Goal: Task Accomplishment & Management: Manage account settings

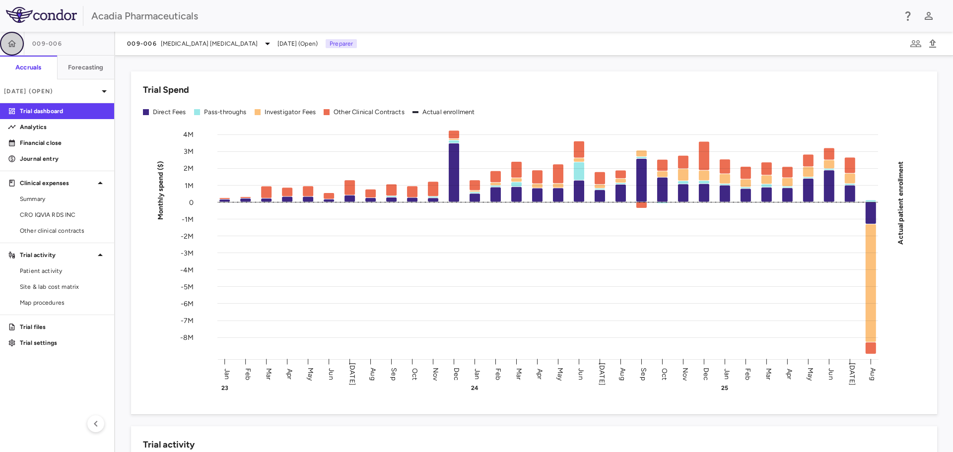
click at [15, 47] on icon "button" at bounding box center [12, 44] width 10 height 10
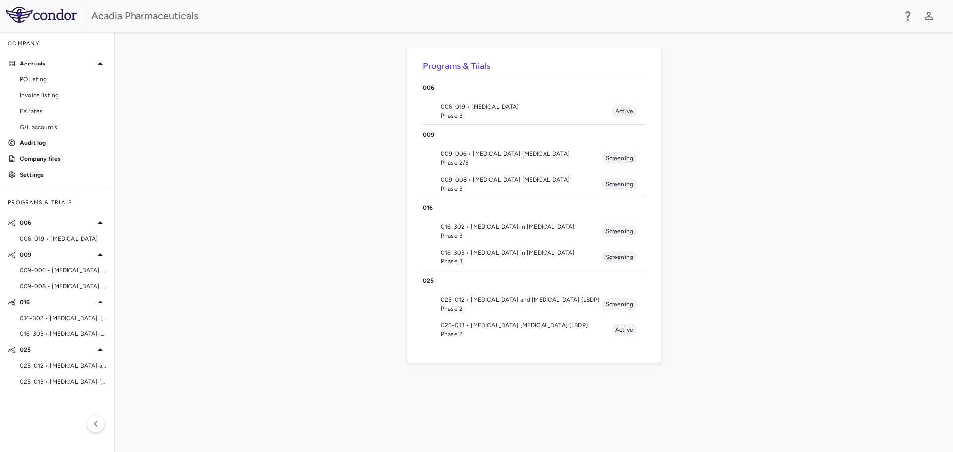
click at [467, 300] on span "025-012 • Lewy Body Dementia and Psychosis (LBDP)" at bounding box center [521, 299] width 161 height 9
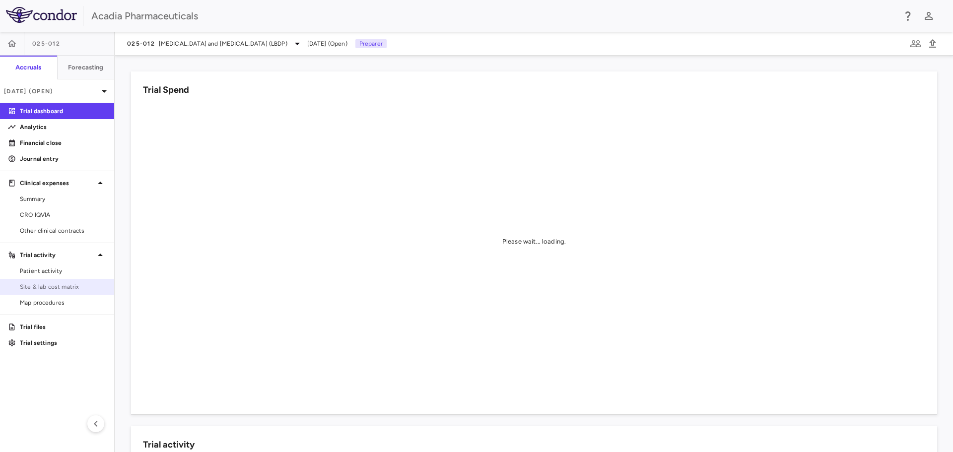
click at [75, 289] on span "Site & lab cost matrix" at bounding box center [63, 286] width 86 height 9
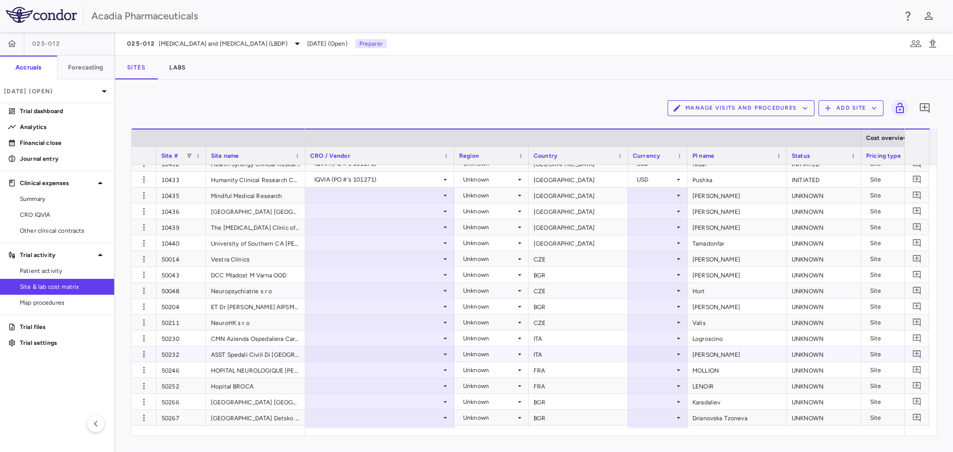
scroll to position [248, 0]
click at [831, 108] on icon "button" at bounding box center [827, 108] width 9 height 9
click at [830, 132] on li "Upload site listing" at bounding box center [854, 131] width 54 height 15
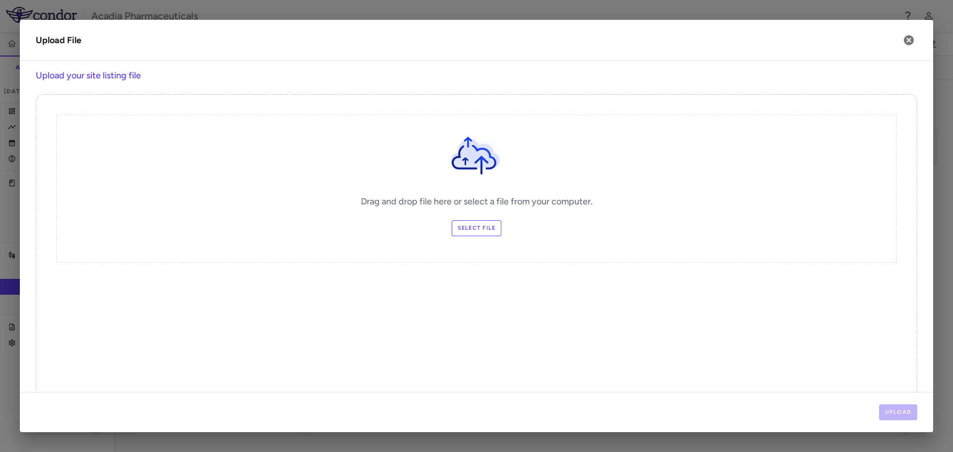
click at [478, 232] on label "Select file" at bounding box center [477, 228] width 50 height 16
click at [0, 0] on input "Select file" at bounding box center [0, 0] width 0 height 0
click at [905, 39] on icon "button" at bounding box center [909, 40] width 10 height 10
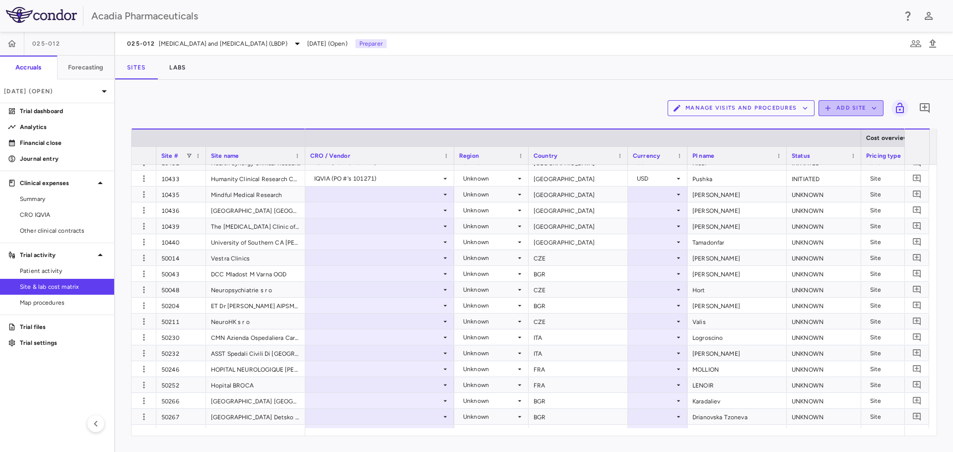
click at [876, 107] on icon "button" at bounding box center [873, 108] width 9 height 9
click at [866, 143] on li "Add new site" at bounding box center [854, 146] width 54 height 15
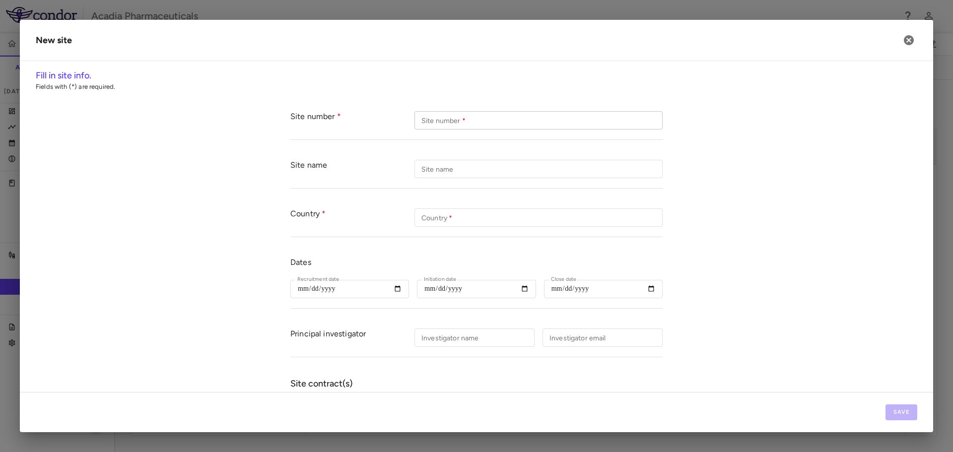
click at [473, 125] on input "Site number   *" at bounding box center [538, 120] width 248 height 18
type input "*"
type input "*****"
click at [445, 174] on input "Site name" at bounding box center [538, 169] width 248 height 18
click at [493, 162] on input "Site name" at bounding box center [538, 169] width 248 height 18
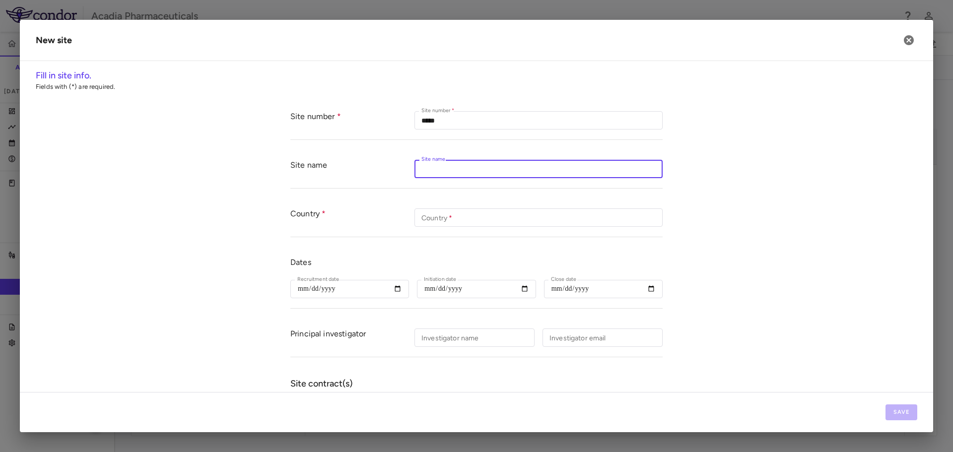
paste input "**********"
type input "**********"
click at [462, 213] on input "Country   *" at bounding box center [538, 217] width 248 height 18
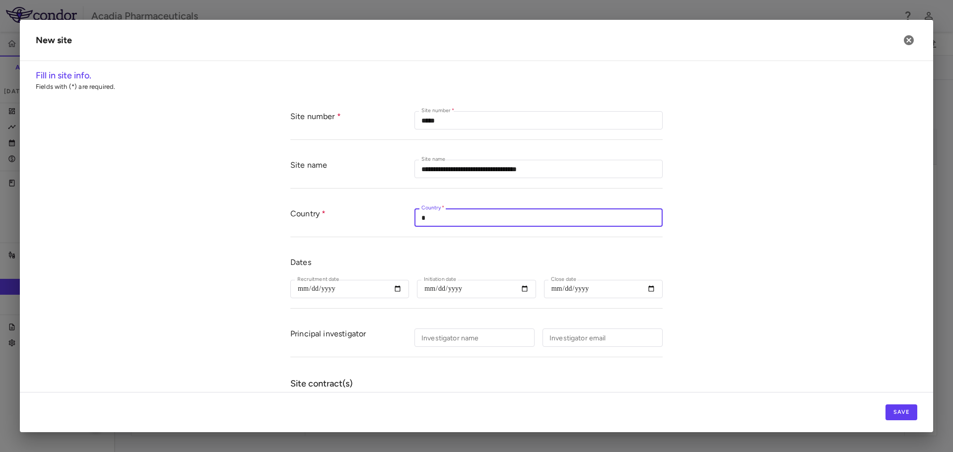
type input "**********"
click at [473, 338] on input "Investigator name" at bounding box center [474, 338] width 120 height 18
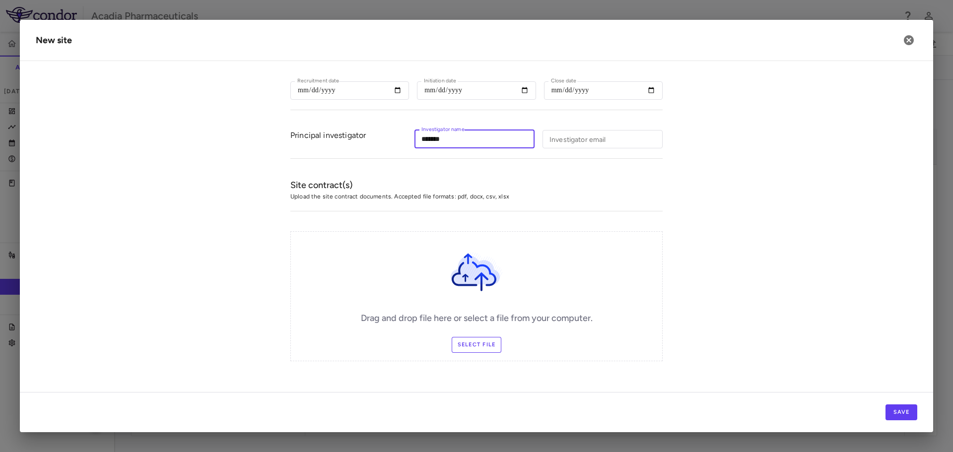
scroll to position [199, 0]
type input "*******"
click at [888, 410] on button "Save" at bounding box center [901, 412] width 32 height 16
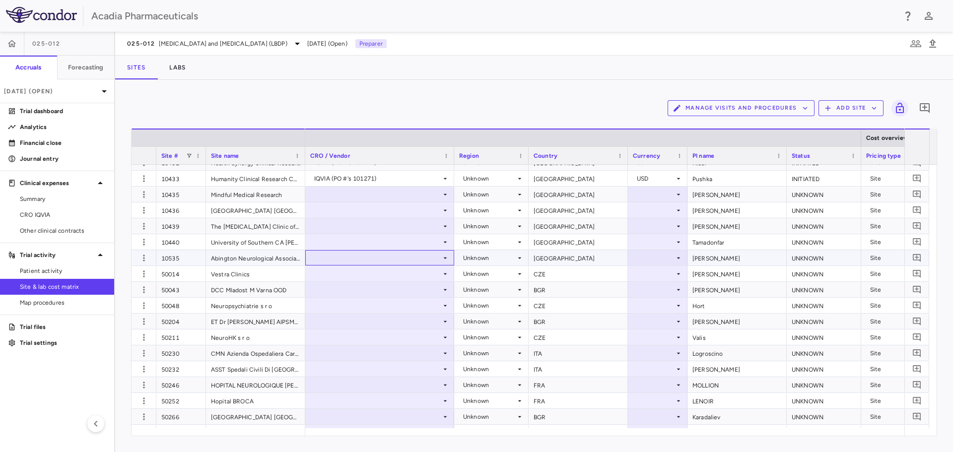
click at [350, 260] on div at bounding box center [379, 258] width 139 height 14
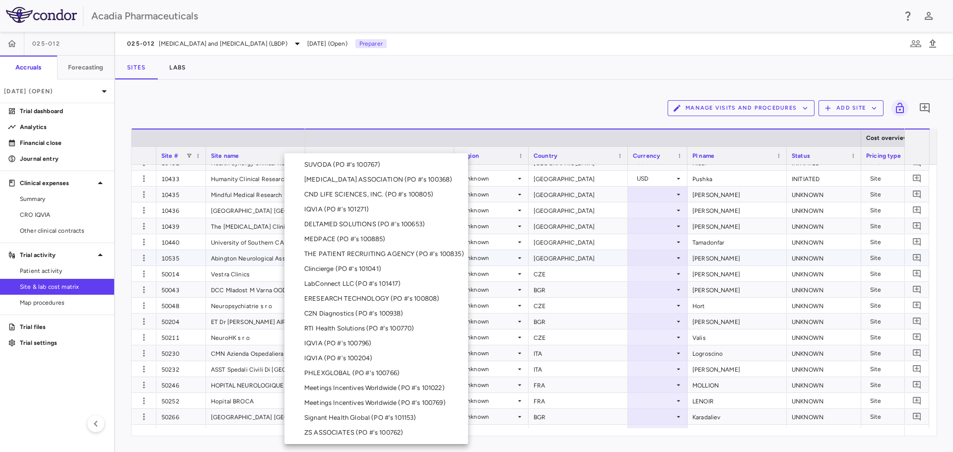
click at [473, 109] on div at bounding box center [476, 226] width 953 height 452
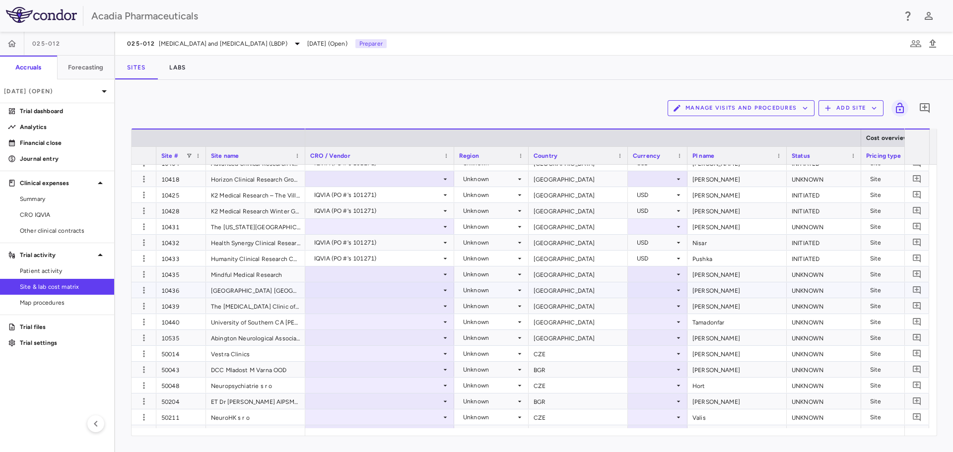
scroll to position [149, 0]
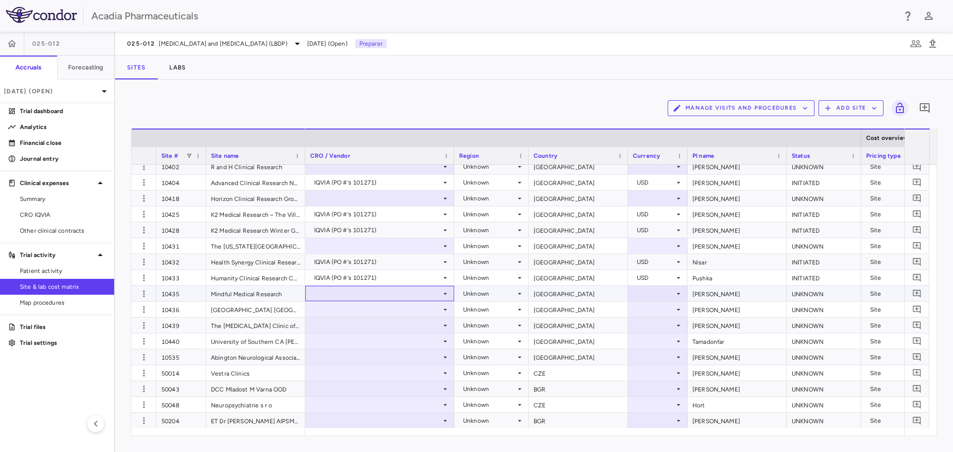
click at [429, 297] on div at bounding box center [379, 293] width 139 height 14
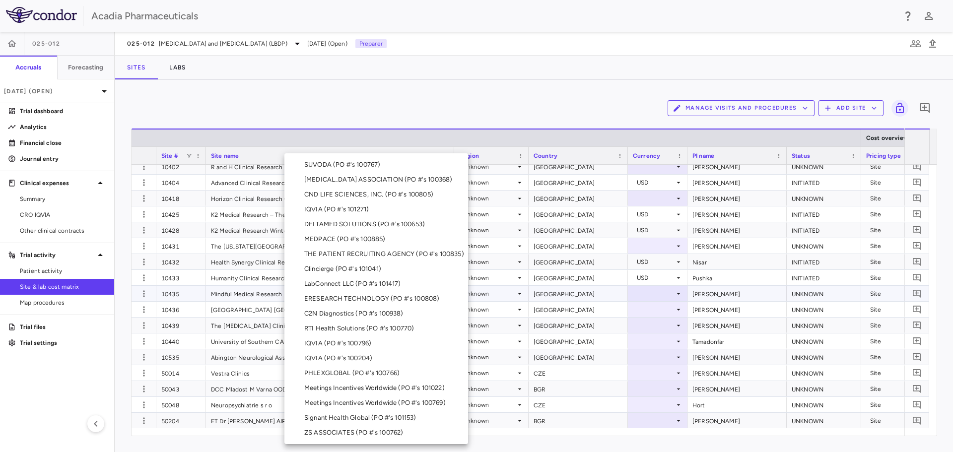
click at [486, 122] on div at bounding box center [476, 226] width 953 height 452
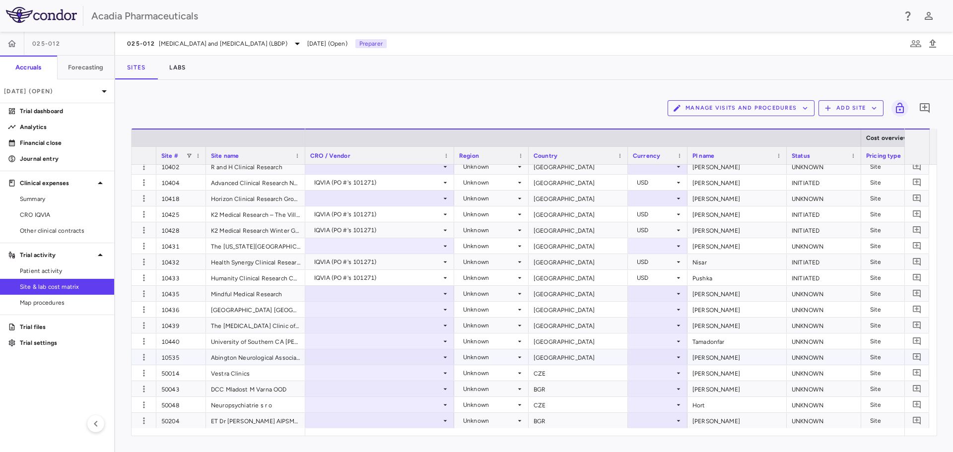
click at [416, 364] on div at bounding box center [379, 357] width 139 height 14
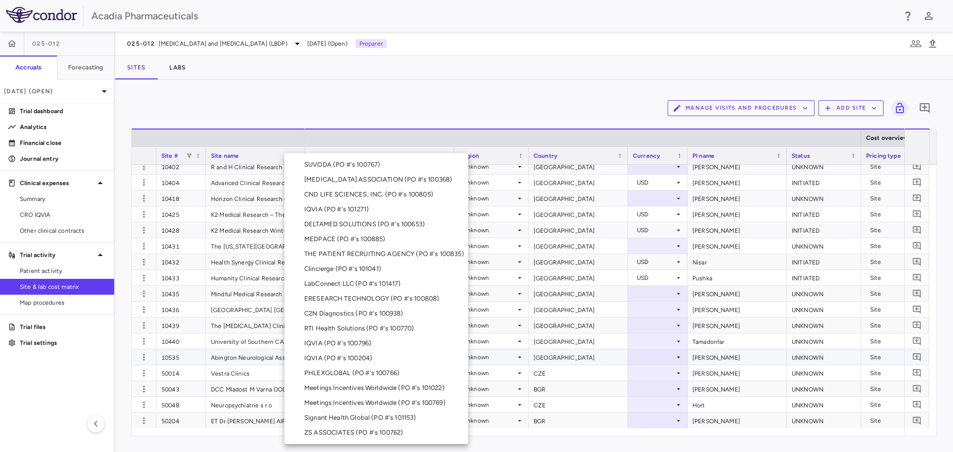
click at [468, 91] on div at bounding box center [476, 226] width 953 height 452
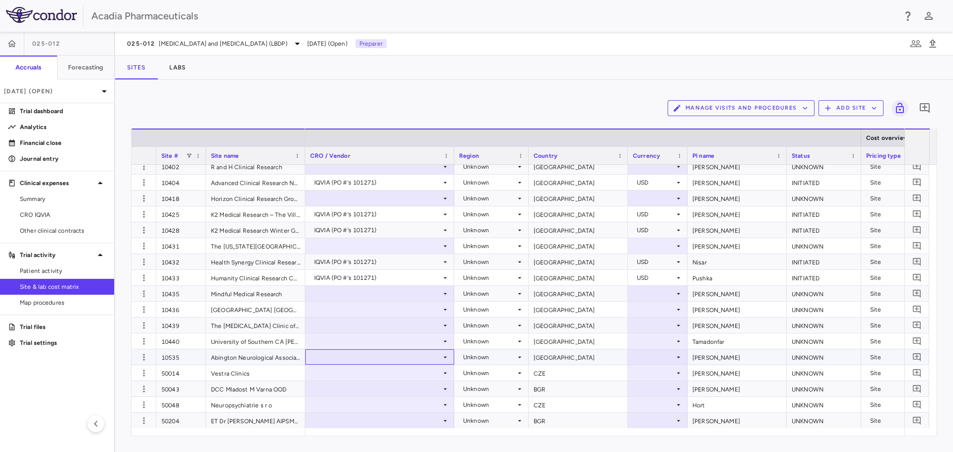
click at [445, 355] on icon at bounding box center [445, 357] width 8 height 8
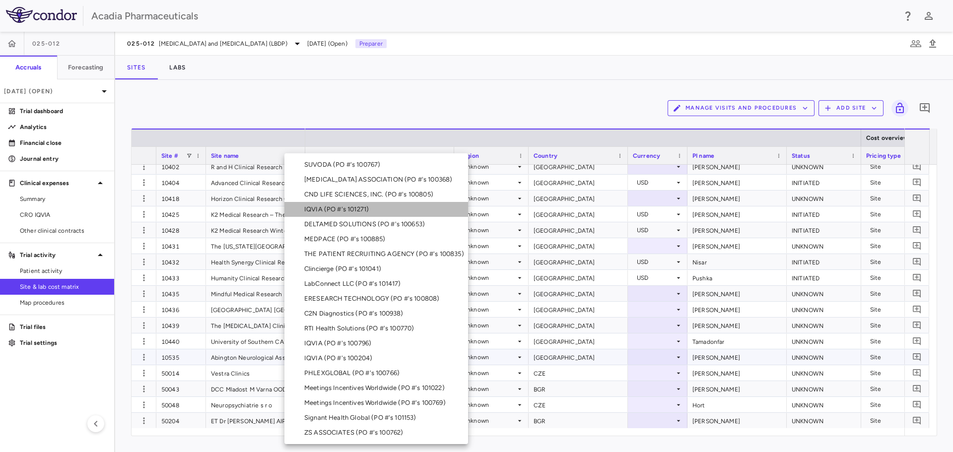
click at [391, 212] on li "IQVIA (PO #'s 101271)" at bounding box center [376, 209] width 184 height 15
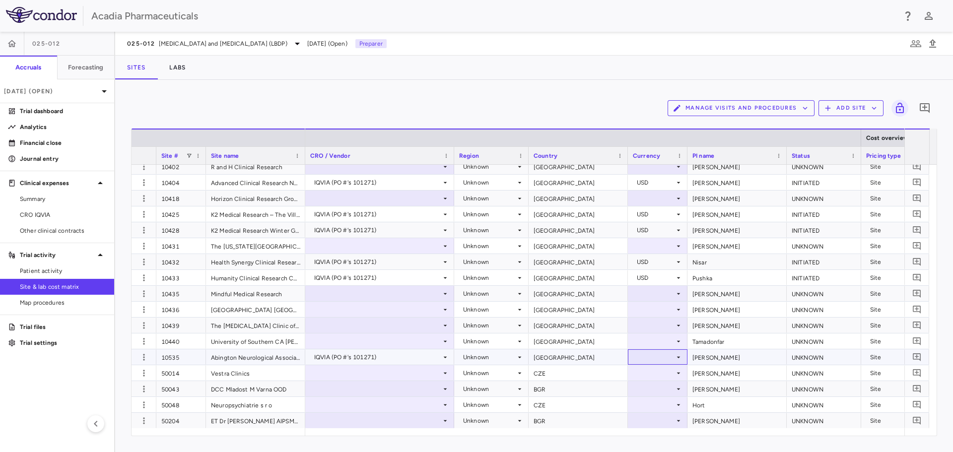
click at [659, 354] on div at bounding box center [658, 357] width 50 height 14
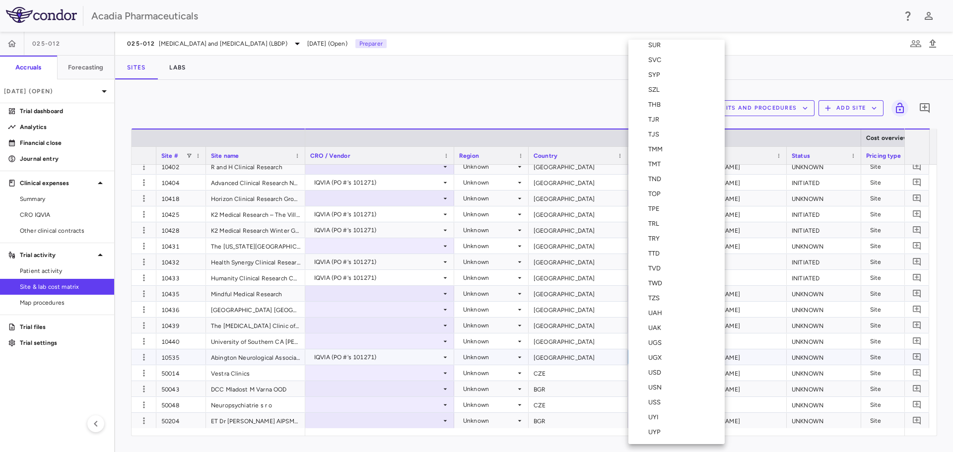
scroll to position [3481, 0]
click at [664, 367] on div "USD" at bounding box center [656, 366] width 17 height 9
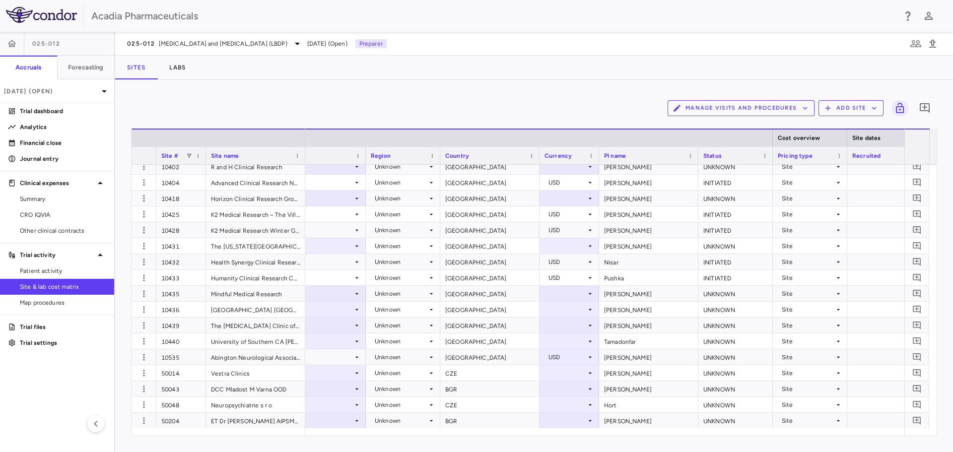
scroll to position [0, 0]
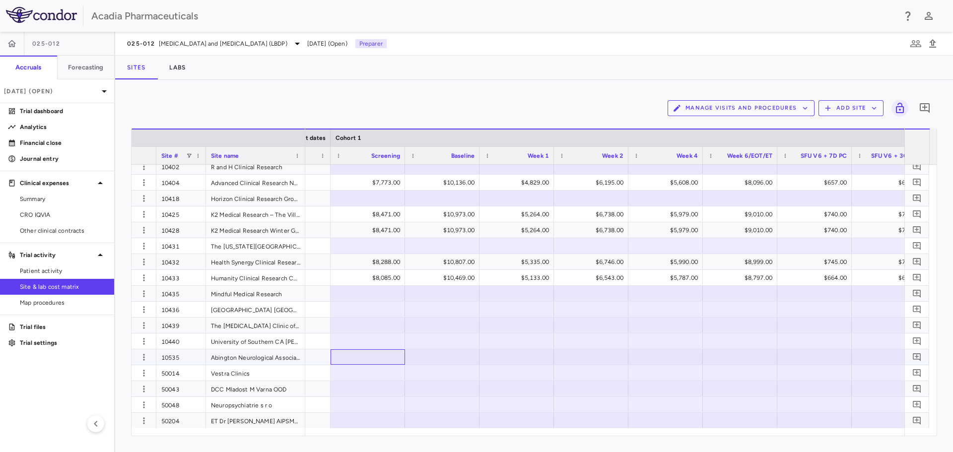
click at [379, 361] on div at bounding box center [367, 357] width 65 height 14
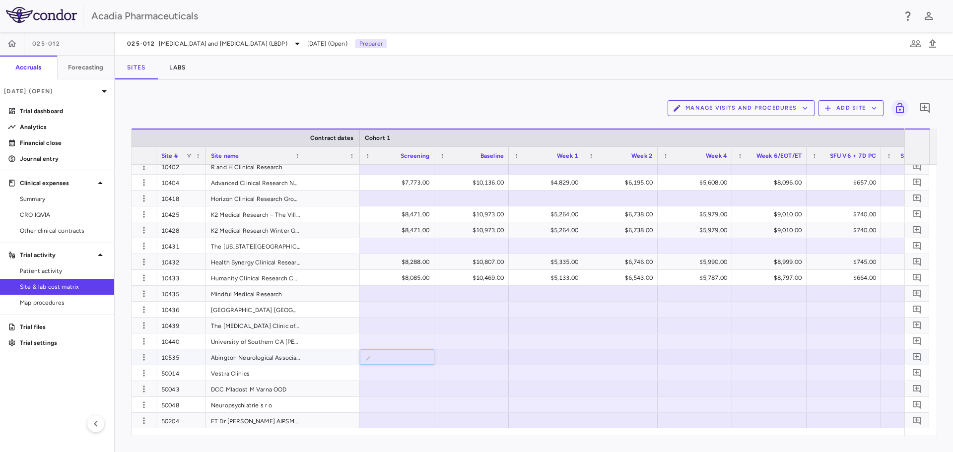
click at [418, 357] on input "text" at bounding box center [404, 358] width 59 height 16
click at [834, 354] on div at bounding box center [843, 357] width 65 height 14
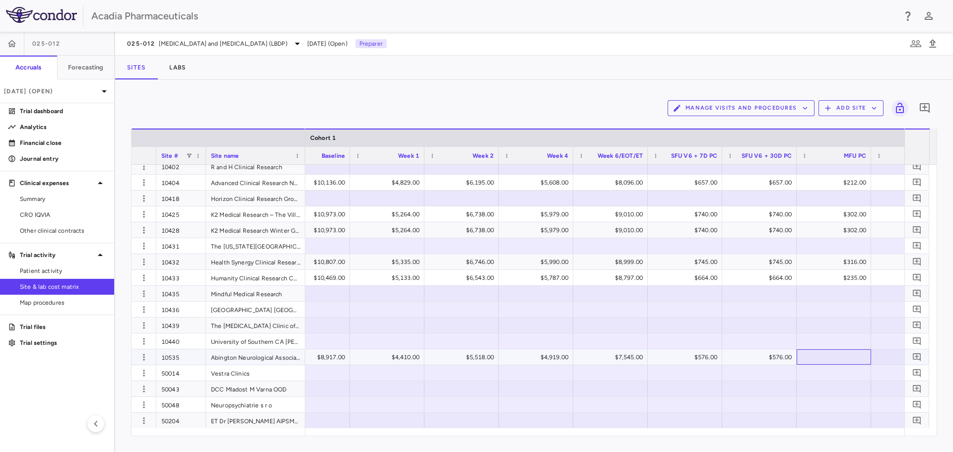
click at [837, 358] on div at bounding box center [833, 357] width 65 height 14
type input "***"
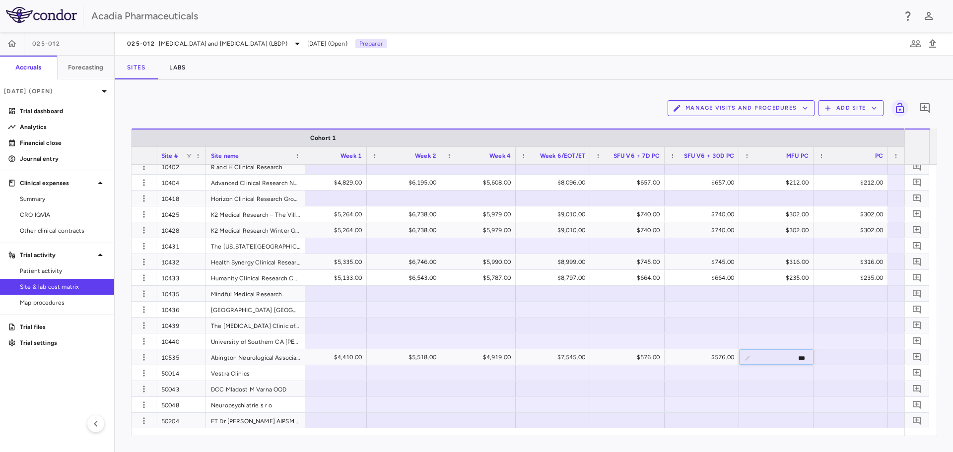
scroll to position [0, 1309]
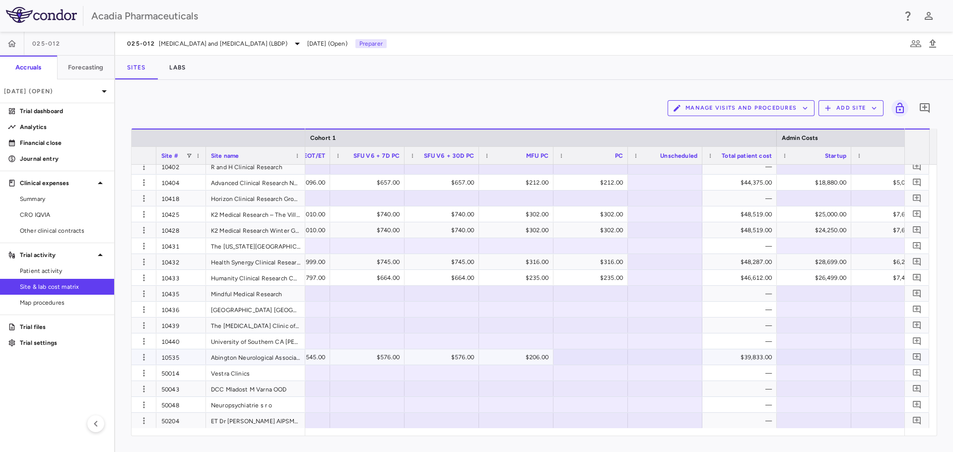
click at [602, 356] on div at bounding box center [590, 357] width 65 height 14
type input "***"
click at [810, 360] on div at bounding box center [814, 357] width 65 height 14
type input "*****"
click at [874, 354] on div at bounding box center [888, 357] width 65 height 14
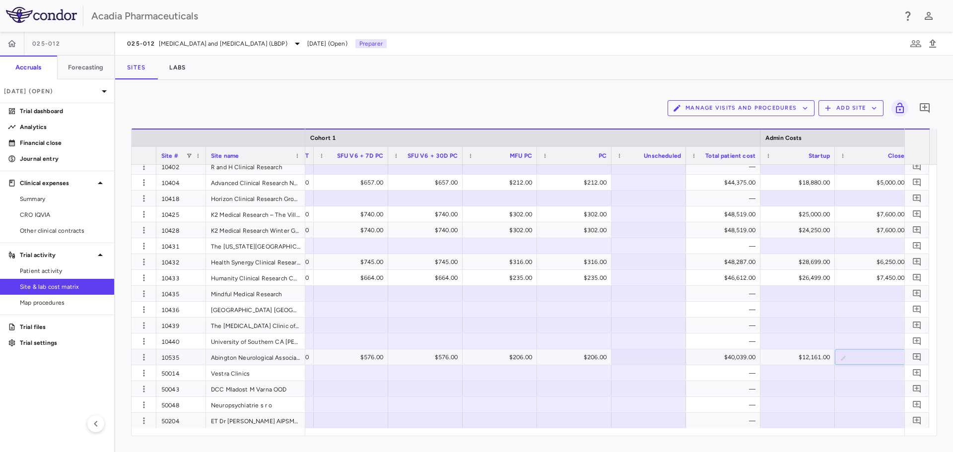
type input "****"
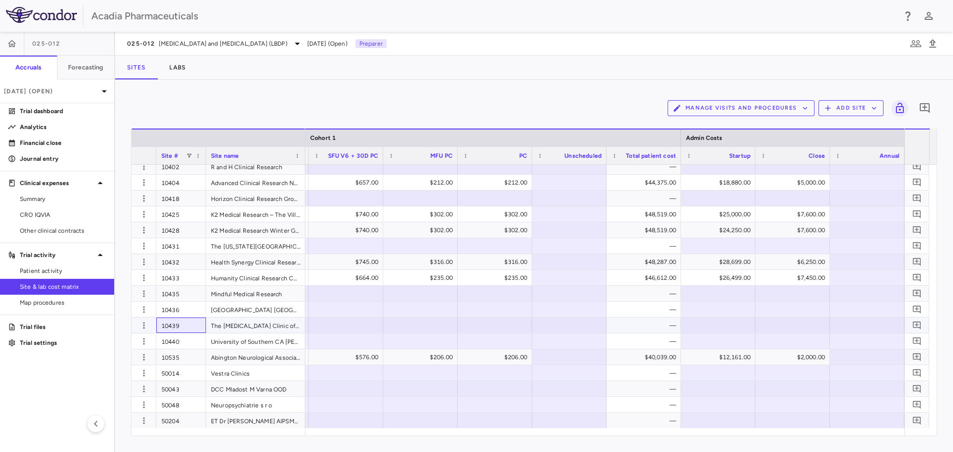
click at [179, 323] on div "10439" at bounding box center [181, 325] width 50 height 15
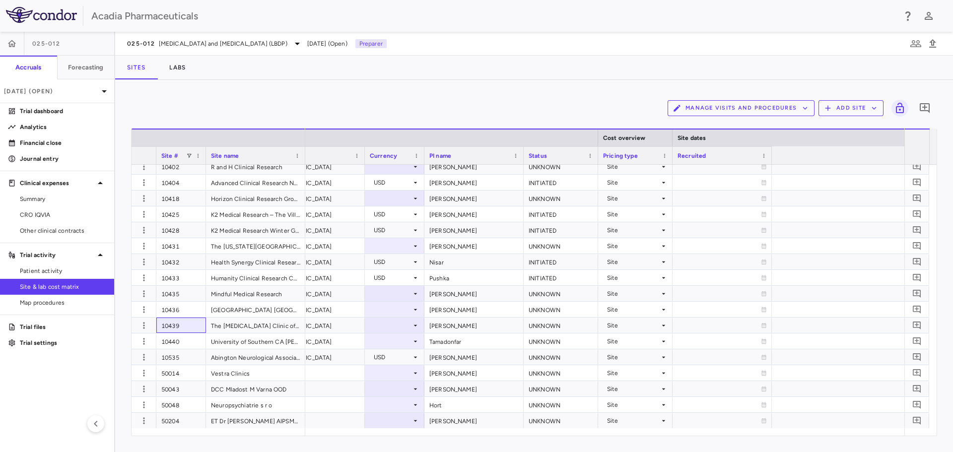
scroll to position [0, 0]
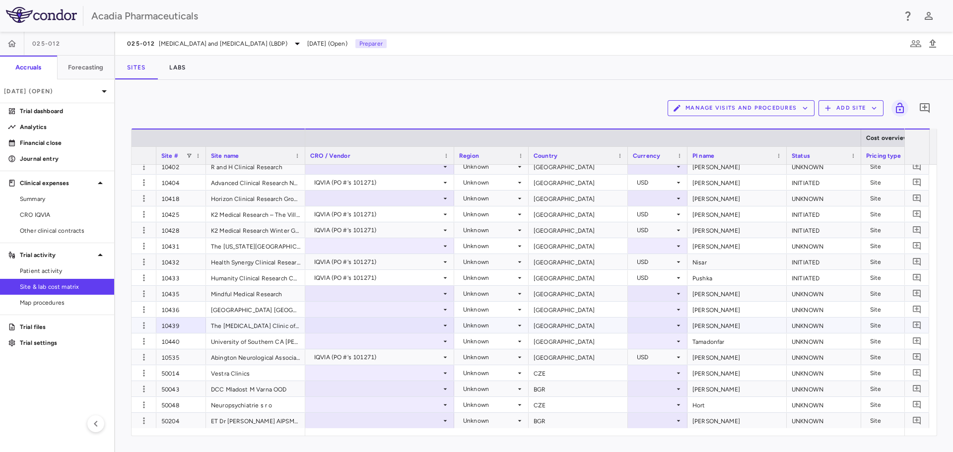
click at [351, 321] on div at bounding box center [379, 325] width 139 height 14
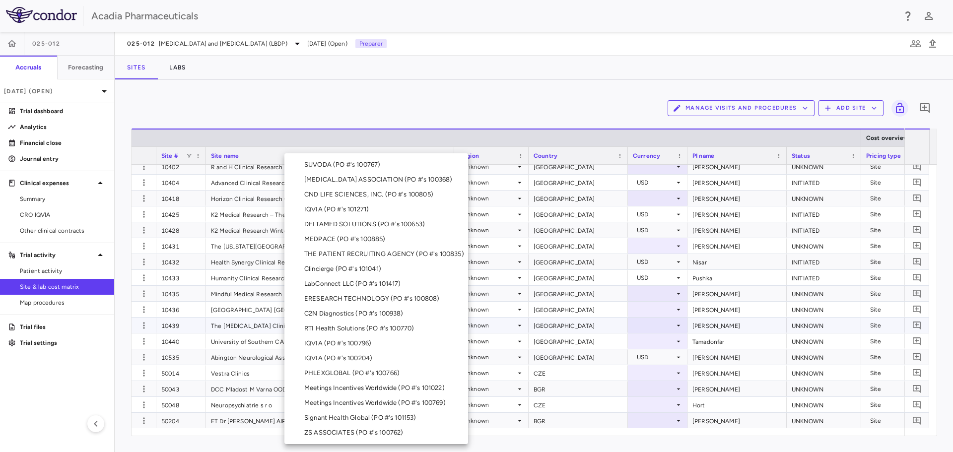
click at [364, 115] on div at bounding box center [476, 226] width 953 height 452
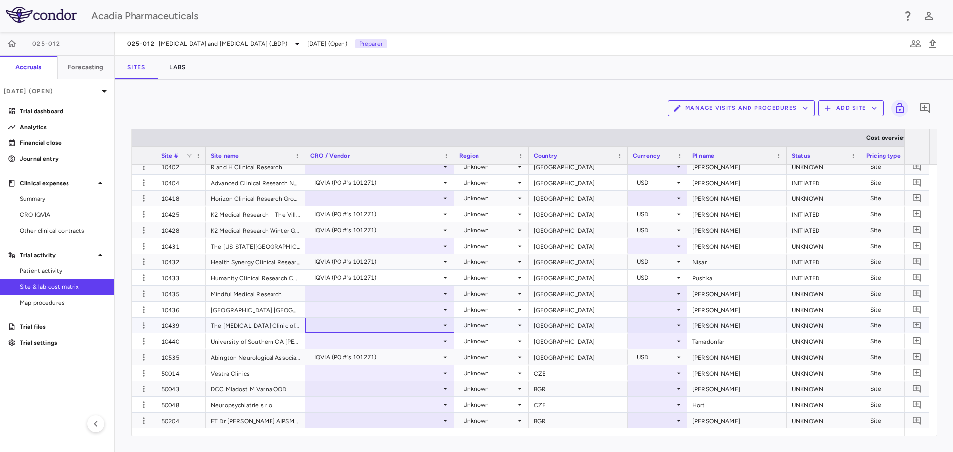
click at [374, 327] on div at bounding box center [379, 325] width 139 height 14
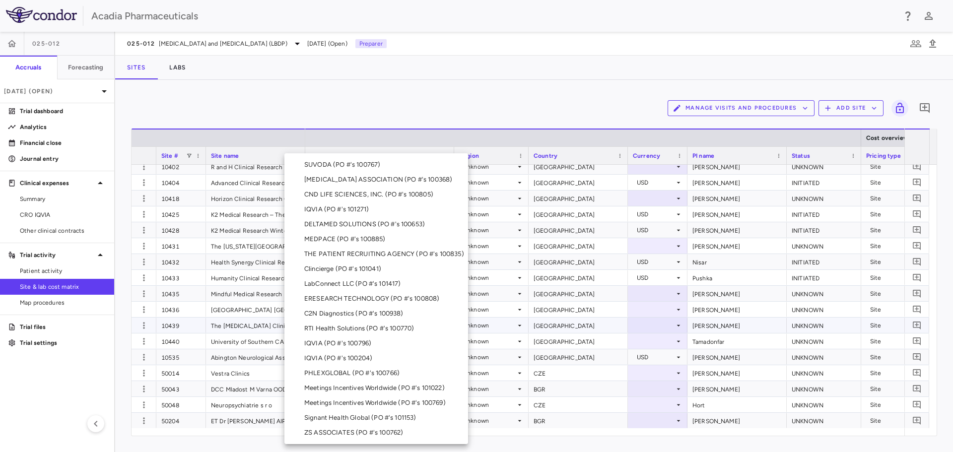
click at [389, 208] on li "IQVIA (PO #'s 101271)" at bounding box center [376, 209] width 184 height 15
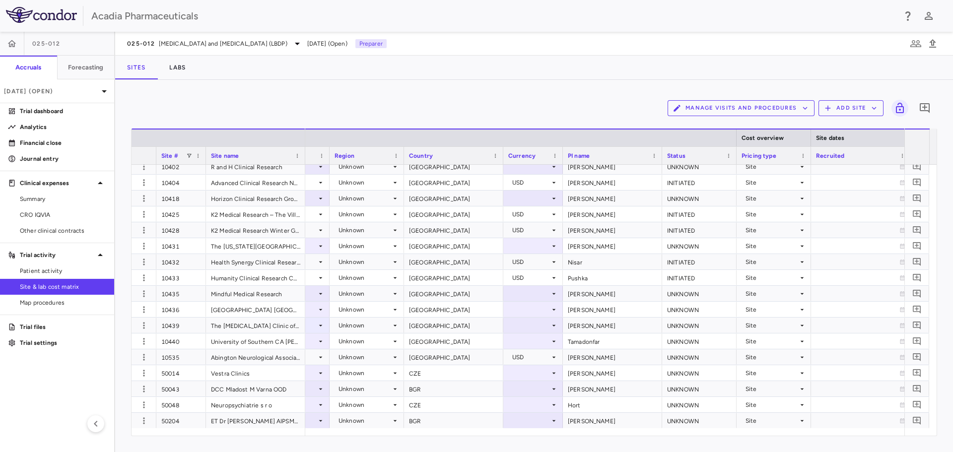
scroll to position [0, 127]
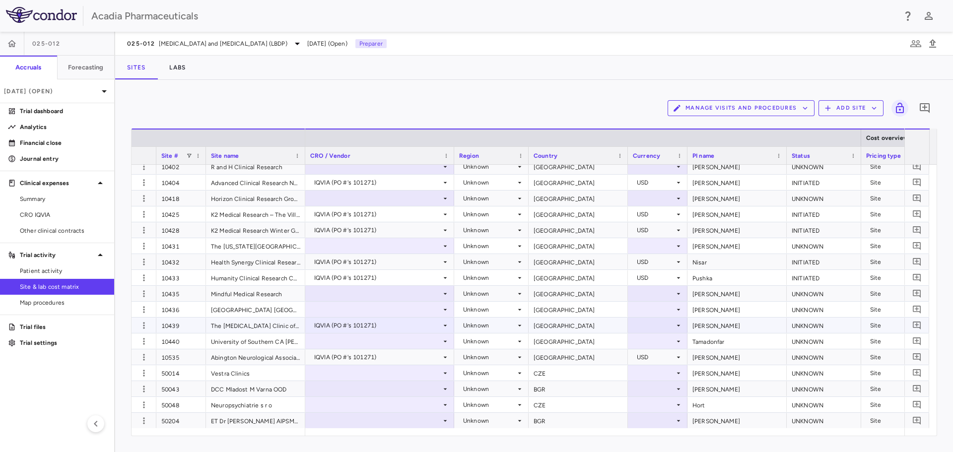
click at [172, 329] on div "10439" at bounding box center [181, 325] width 50 height 15
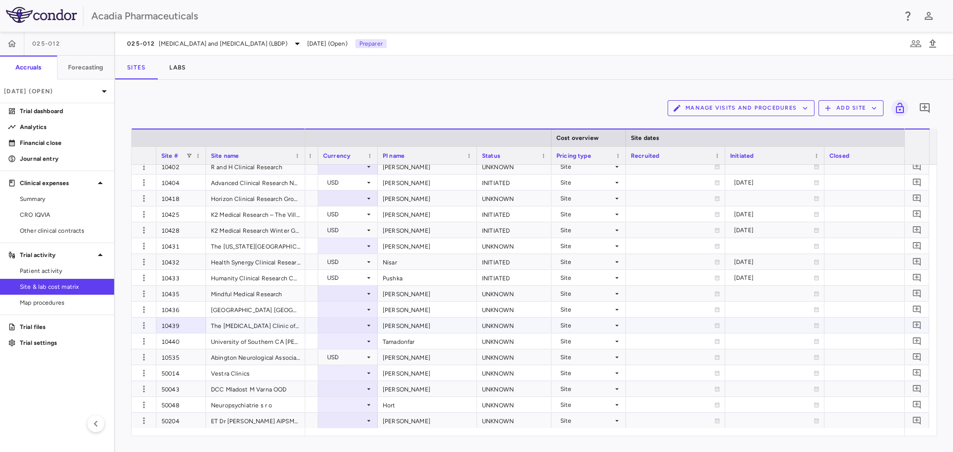
click at [372, 322] on icon at bounding box center [369, 326] width 8 height 8
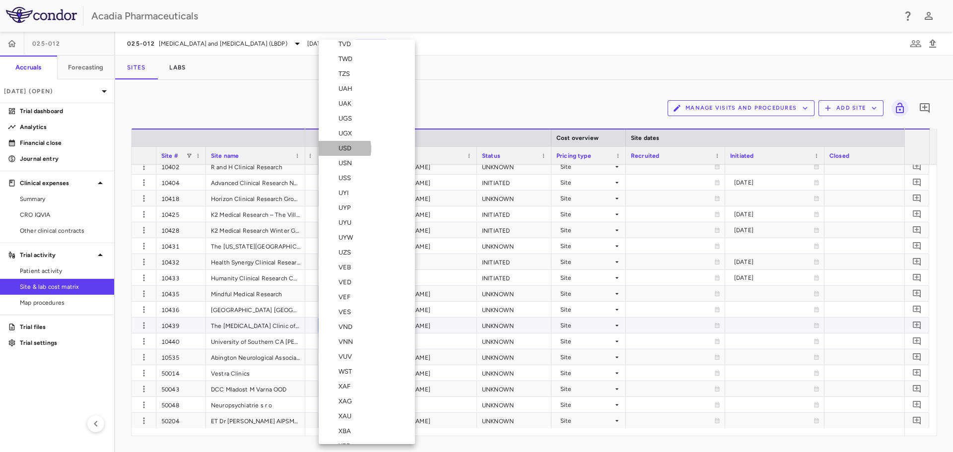
click at [338, 148] on div "USD" at bounding box center [337, 148] width 37 height 9
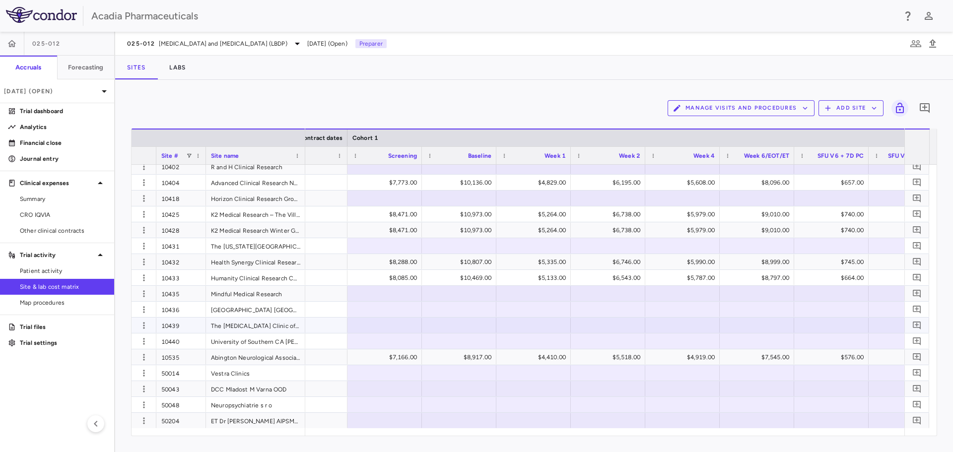
click at [388, 321] on div at bounding box center [384, 325] width 65 height 14
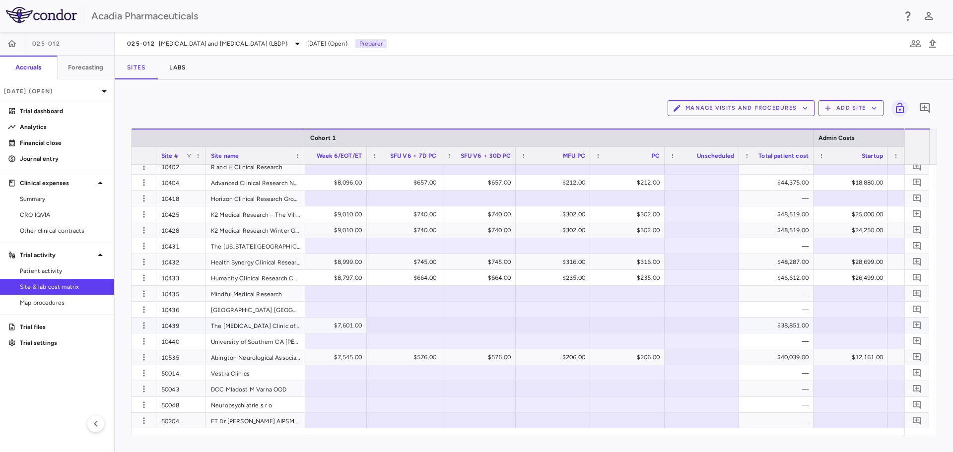
click at [412, 331] on div at bounding box center [404, 325] width 65 height 14
click at [574, 329] on div at bounding box center [553, 325] width 65 height 14
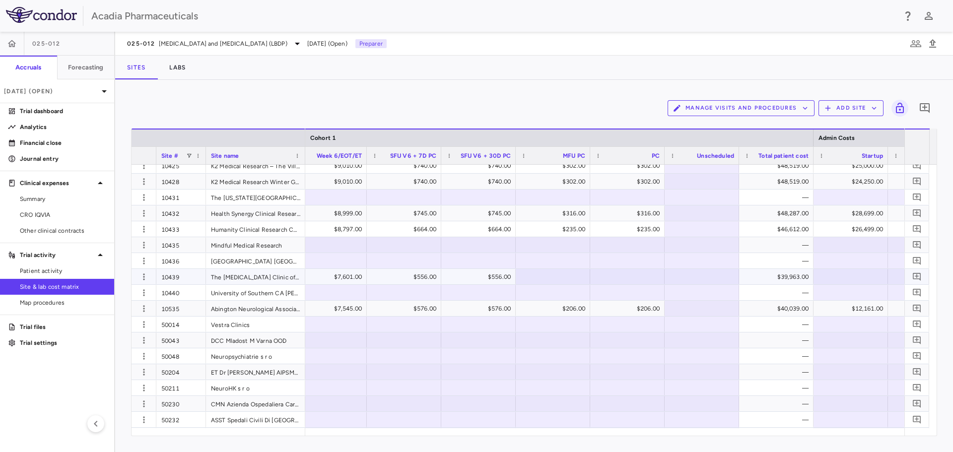
scroll to position [199, 0]
click at [544, 277] on div at bounding box center [553, 275] width 65 height 14
type input "***"
click at [638, 276] on div at bounding box center [627, 275] width 65 height 14
type input "***"
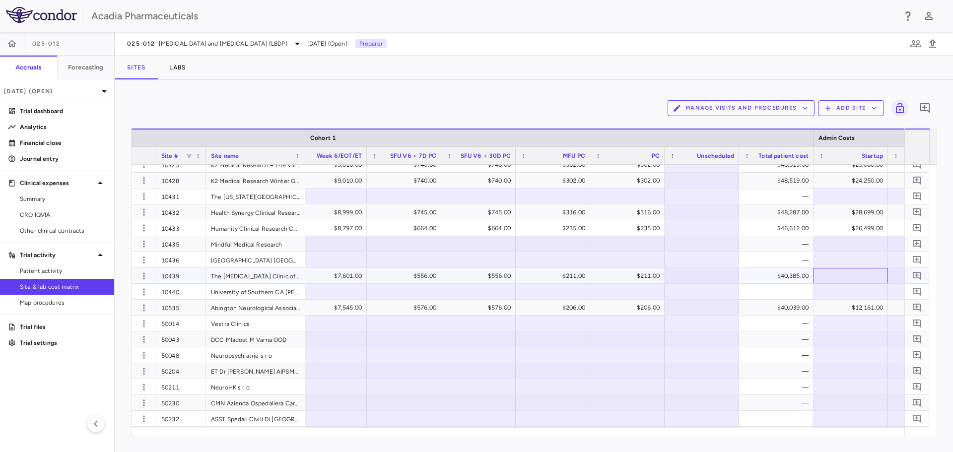
click at [851, 274] on div at bounding box center [850, 275] width 65 height 14
type input "*****"
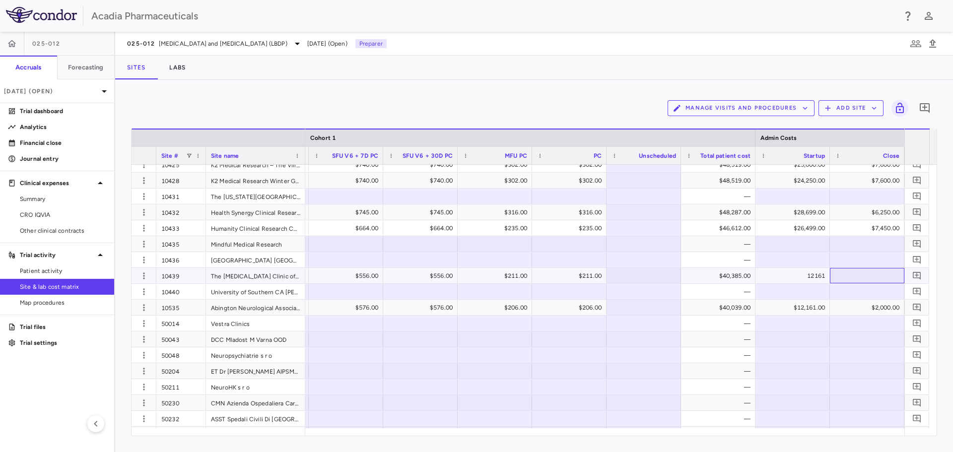
click at [851, 274] on div at bounding box center [867, 275] width 65 height 14
type input "****"
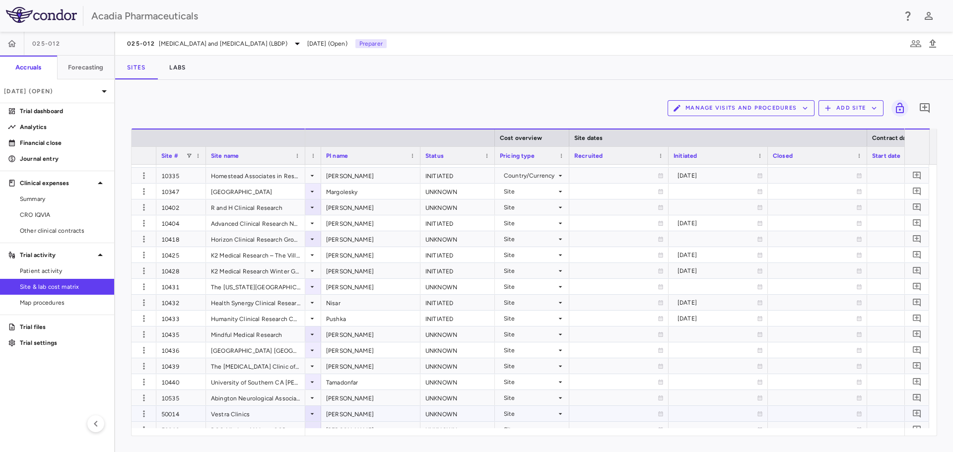
scroll to position [199, 0]
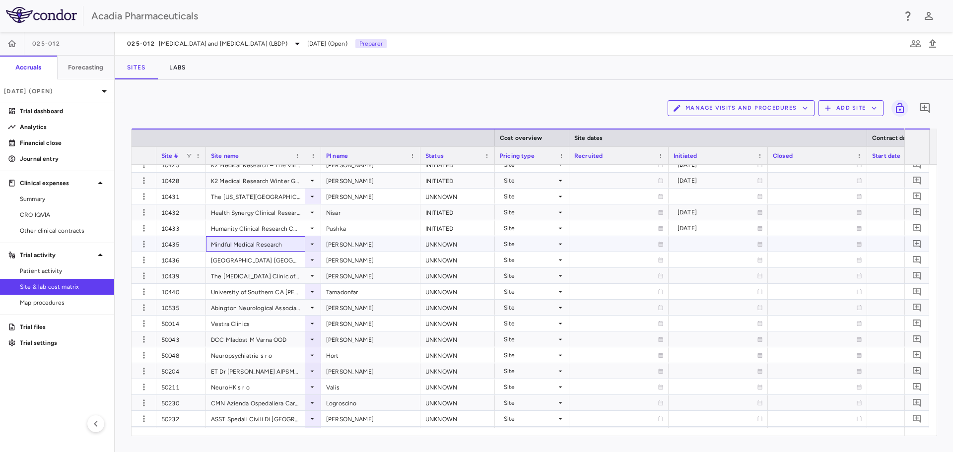
click at [259, 239] on div "Mindful Medical Research" at bounding box center [255, 243] width 99 height 15
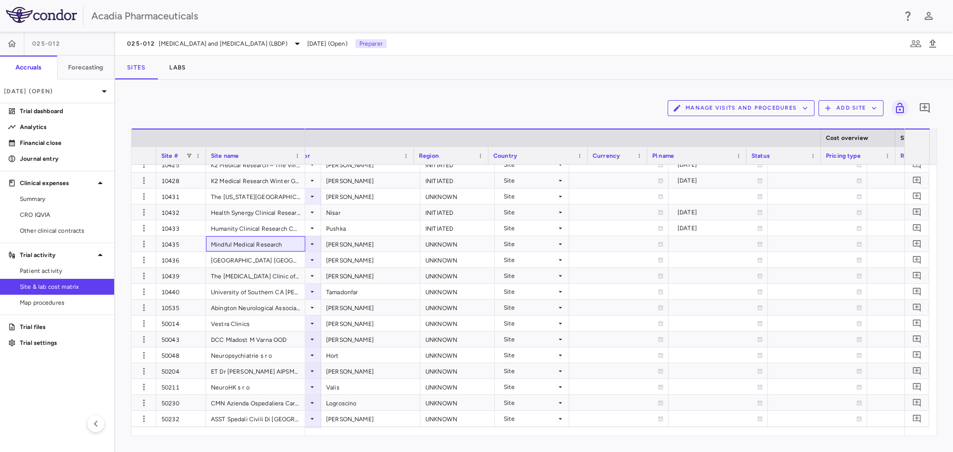
scroll to position [0, 0]
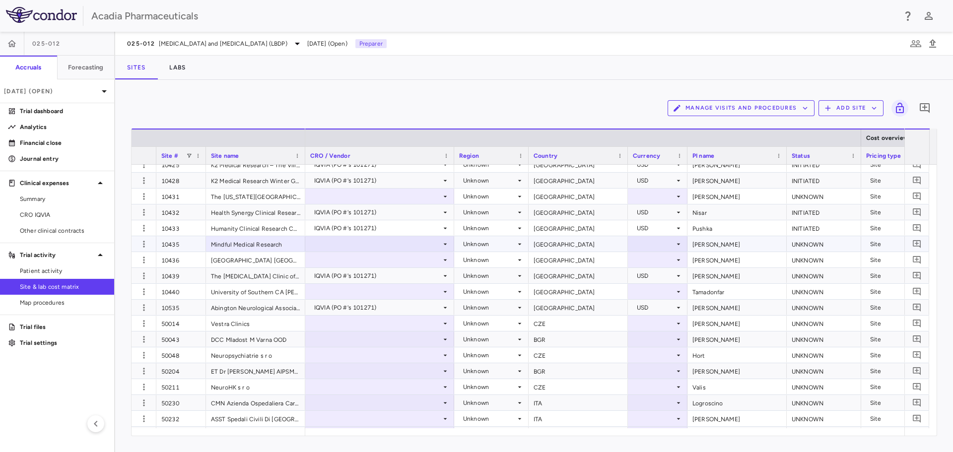
click at [373, 249] on div at bounding box center [379, 244] width 139 height 14
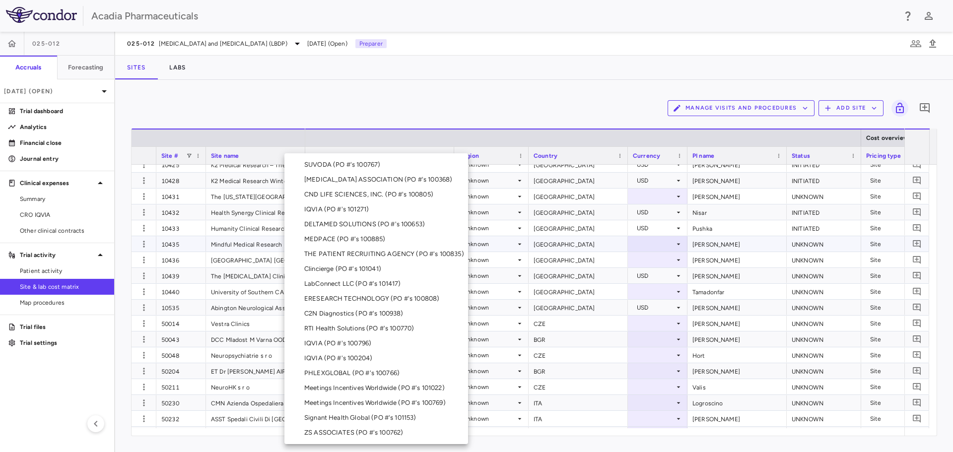
click at [370, 206] on div "IQVIA (PO #'s 101271)" at bounding box center [338, 209] width 68 height 9
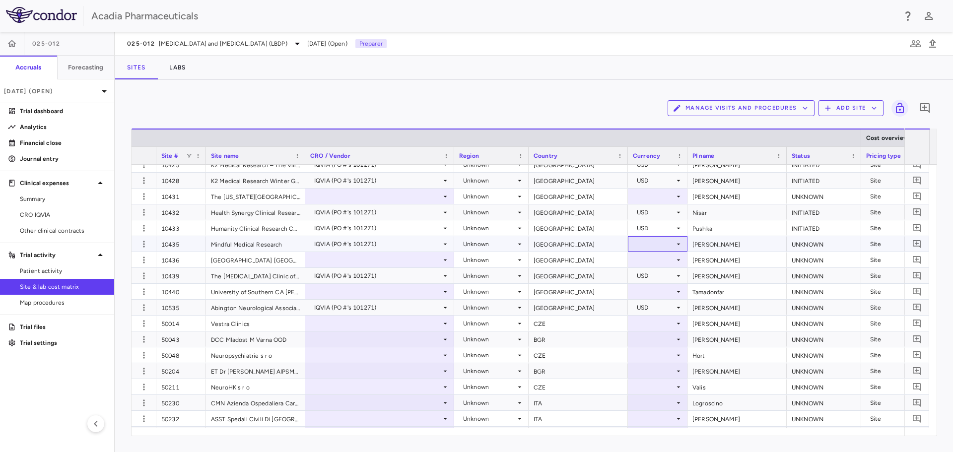
click at [672, 240] on div at bounding box center [658, 244] width 50 height 14
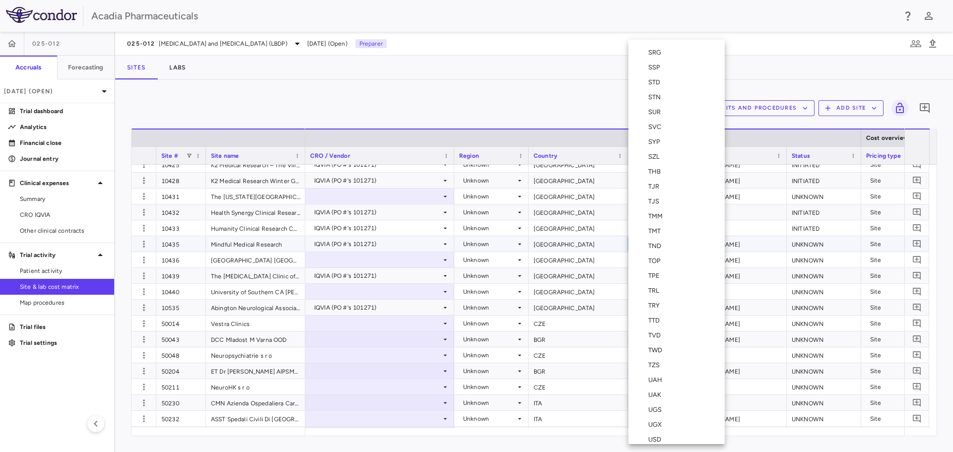
scroll to position [3424, 0]
click at [663, 425] on div "USD" at bounding box center [656, 423] width 17 height 9
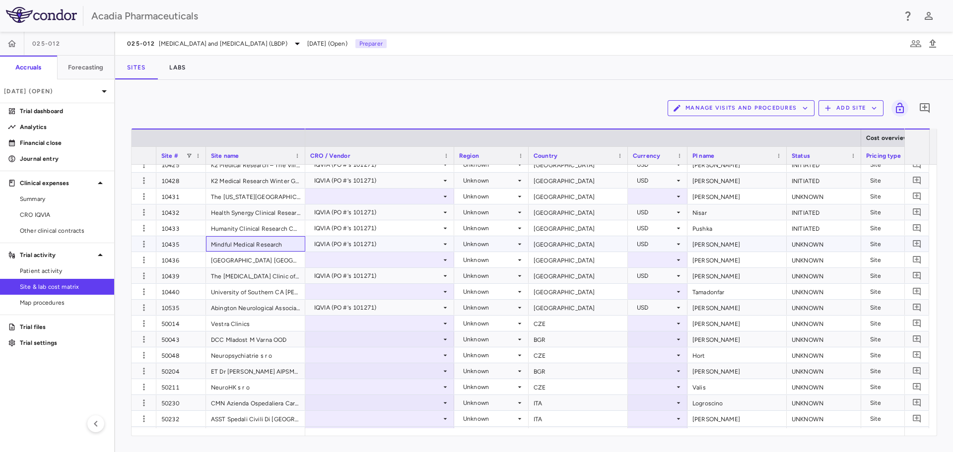
click at [233, 246] on div "Mindful Medical Research" at bounding box center [255, 243] width 99 height 15
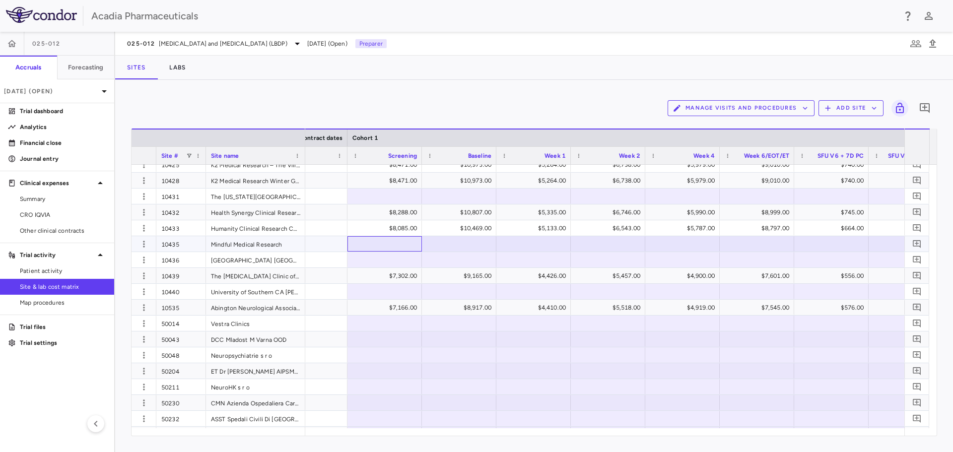
click at [411, 242] on div at bounding box center [384, 244] width 65 height 14
click at [401, 243] on input "text" at bounding box center [392, 245] width 59 height 16
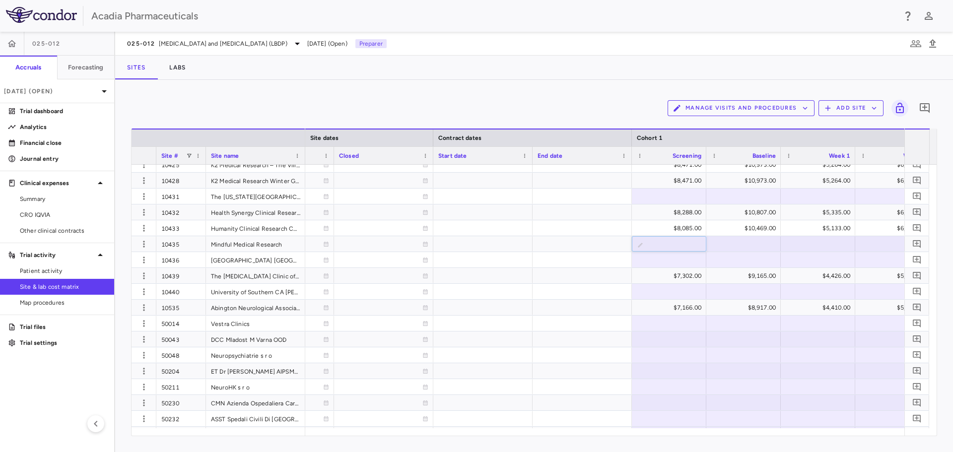
scroll to position [0, 783]
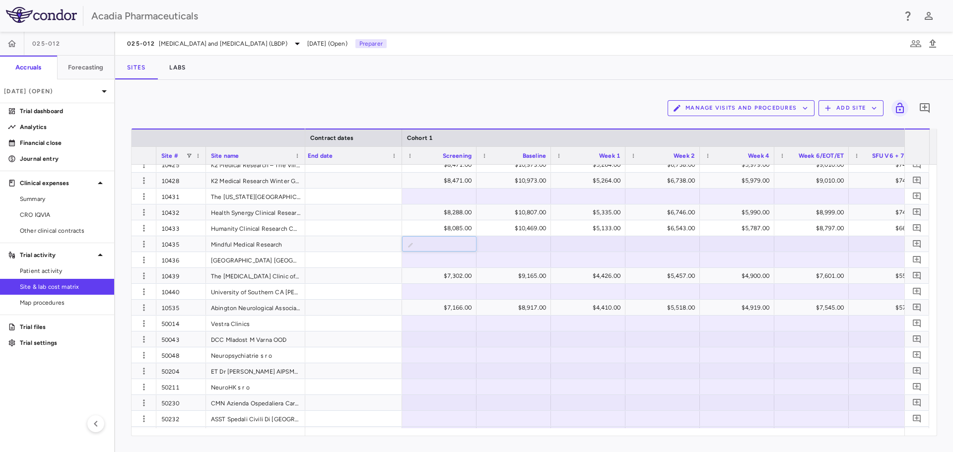
type input "**********"
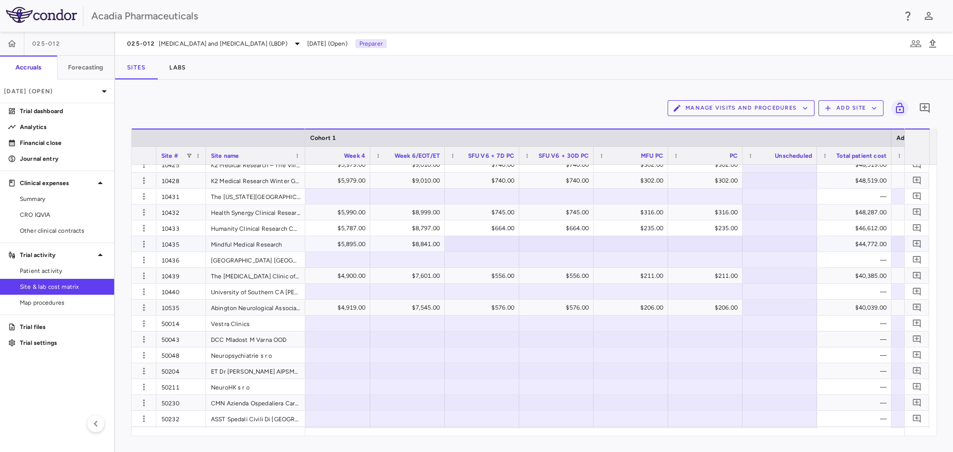
click at [496, 248] on div at bounding box center [482, 244] width 65 height 14
click at [490, 250] on input "text" at bounding box center [489, 245] width 59 height 16
click at [649, 246] on div at bounding box center [630, 244] width 65 height 14
type input "***"
click at [723, 246] on div at bounding box center [705, 244] width 65 height 14
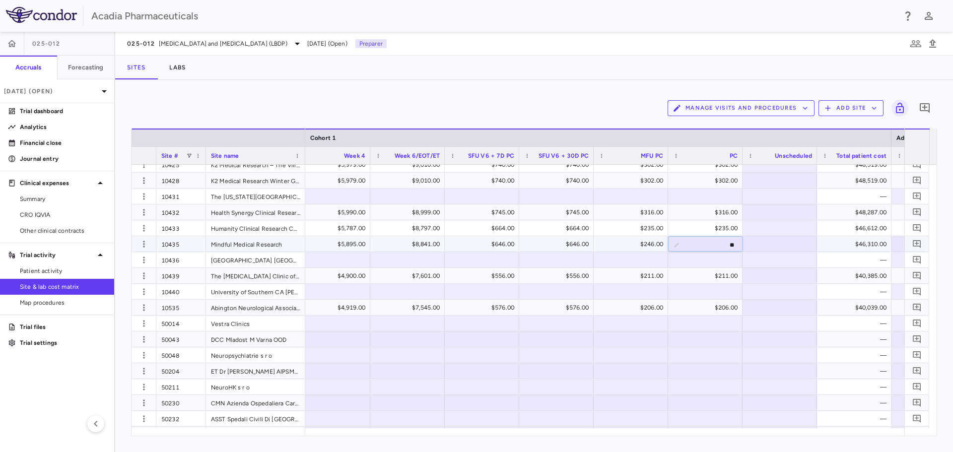
type input "***"
click at [784, 245] on div at bounding box center [779, 244] width 65 height 14
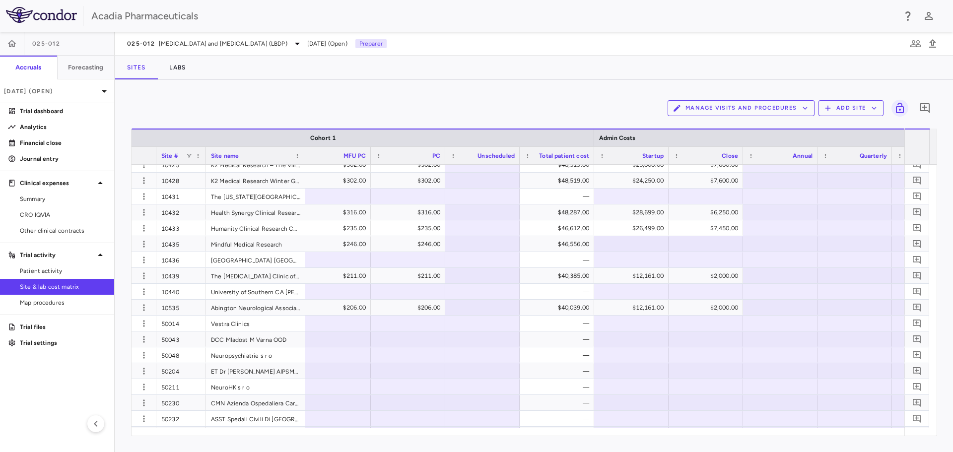
scroll to position [0, 1806]
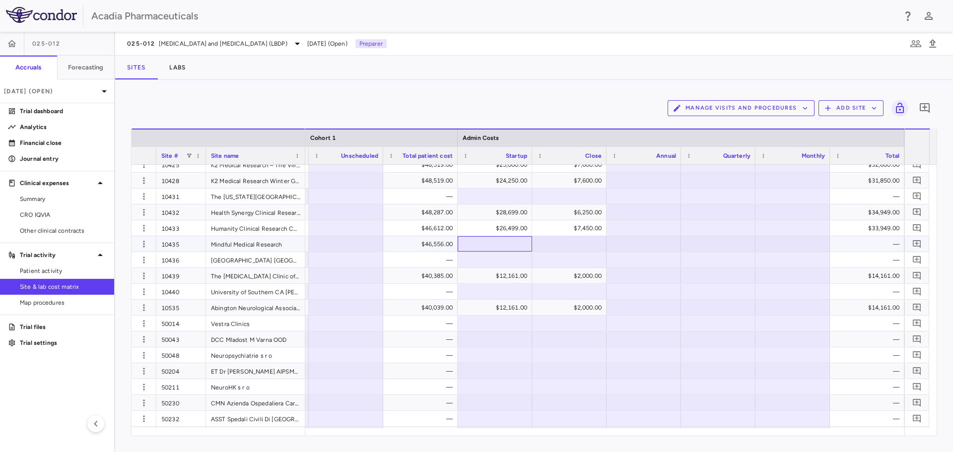
click at [520, 242] on div at bounding box center [495, 244] width 65 height 14
click at [495, 241] on input "number" at bounding box center [502, 245] width 59 height 16
type input "*****"
click at [582, 247] on div at bounding box center [569, 244] width 65 height 14
type input "****"
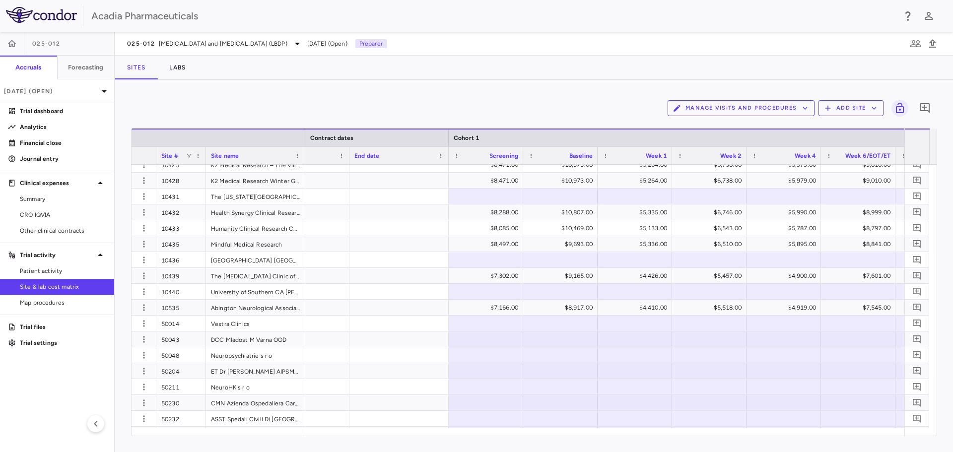
scroll to position [0, 897]
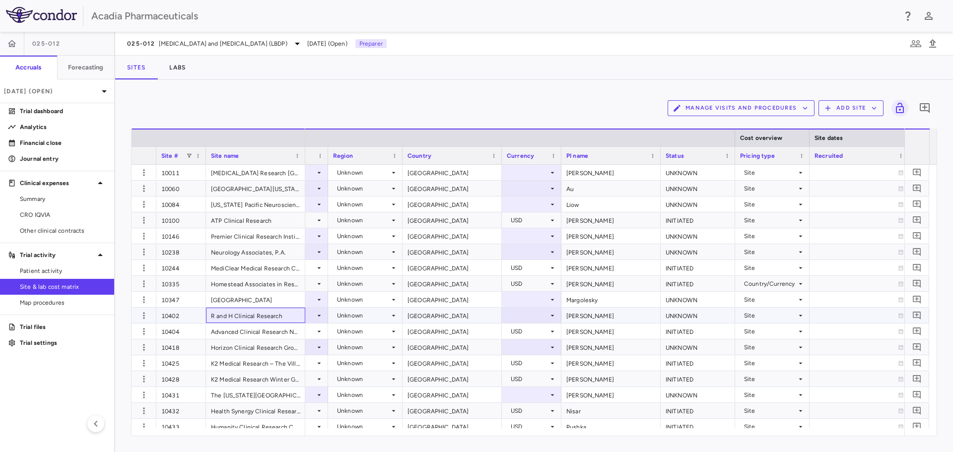
click at [257, 319] on div "R and H Clinical Research" at bounding box center [255, 315] width 99 height 15
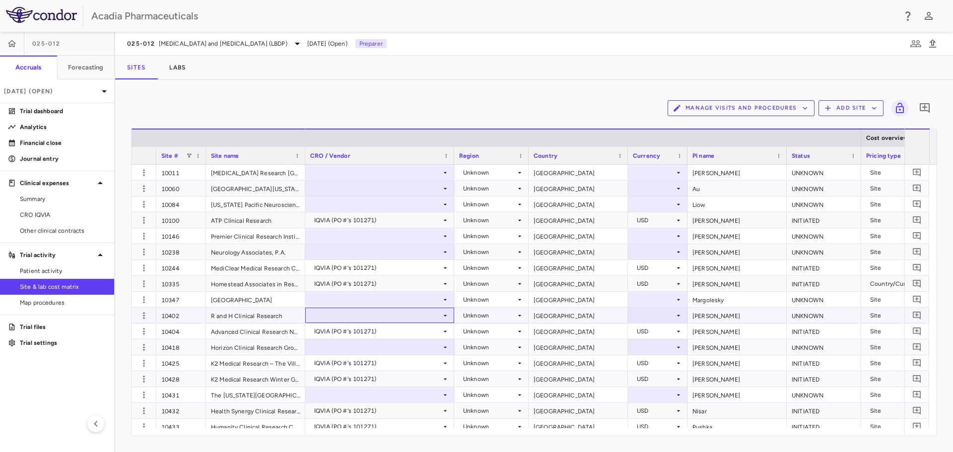
click at [420, 316] on div at bounding box center [379, 315] width 139 height 14
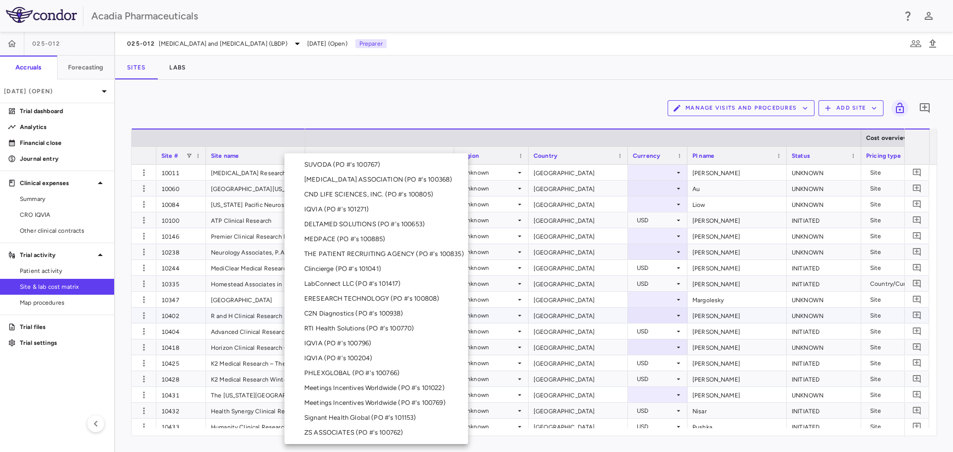
click at [390, 209] on li "IQVIA (PO #'s 101271)" at bounding box center [376, 209] width 184 height 15
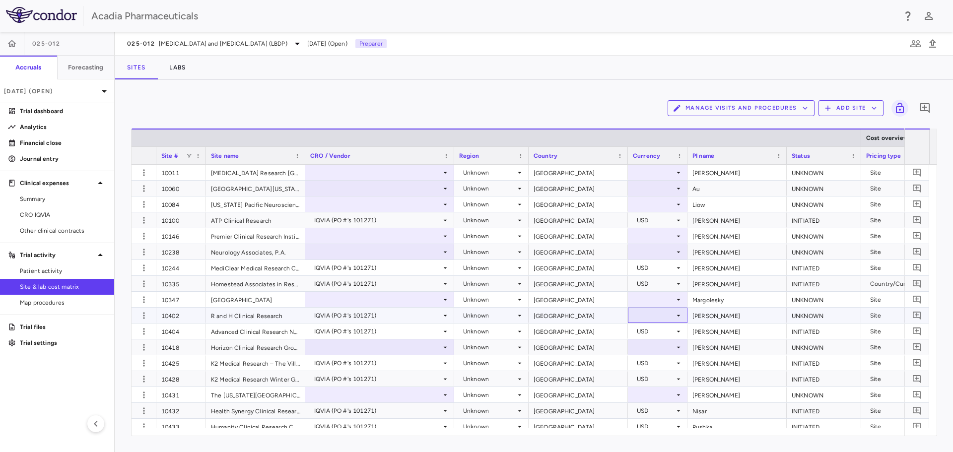
click at [680, 317] on icon at bounding box center [678, 316] width 8 height 8
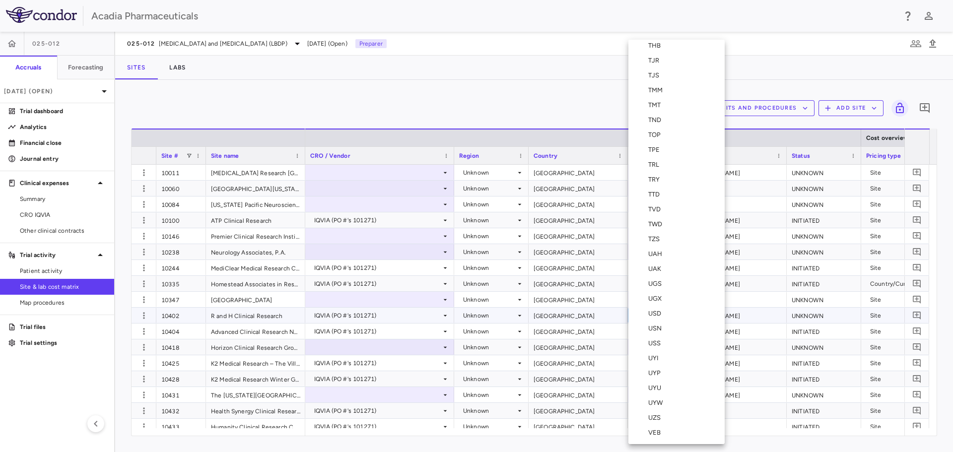
click at [664, 313] on div "USD" at bounding box center [656, 313] width 17 height 9
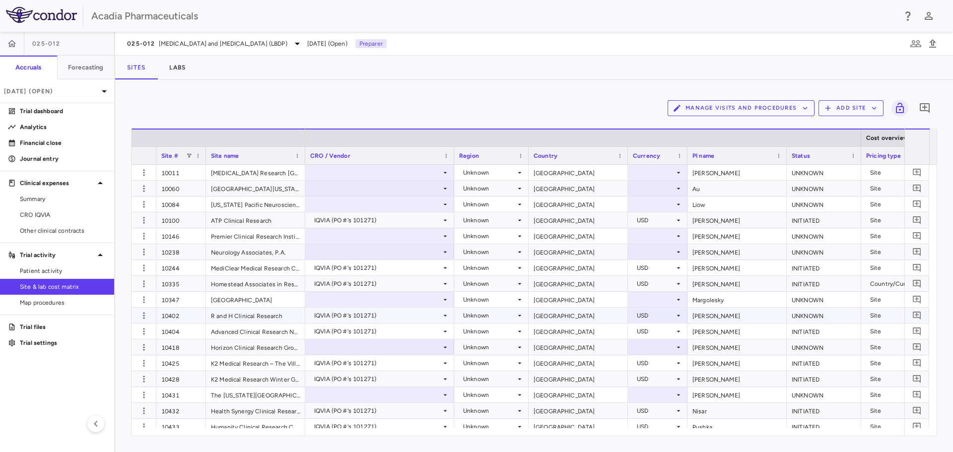
click at [716, 315] on div "Zaidi" at bounding box center [736, 315] width 99 height 15
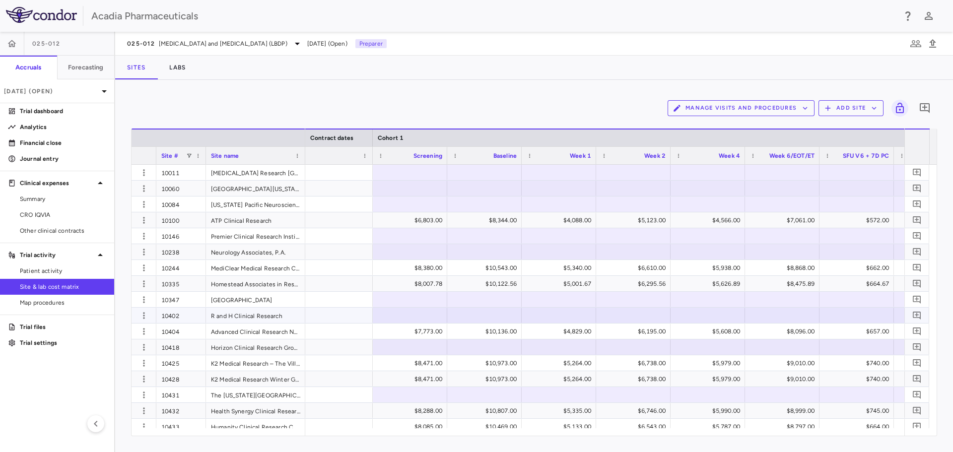
click at [440, 319] on div at bounding box center [410, 315] width 65 height 14
click at [414, 315] on input "text" at bounding box center [417, 316] width 59 height 16
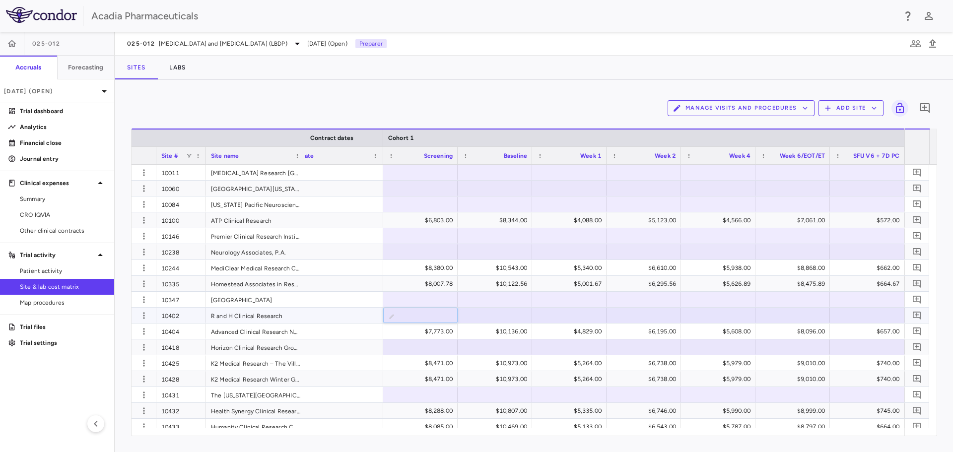
click at [440, 314] on input "text" at bounding box center [427, 316] width 59 height 16
type input "****"
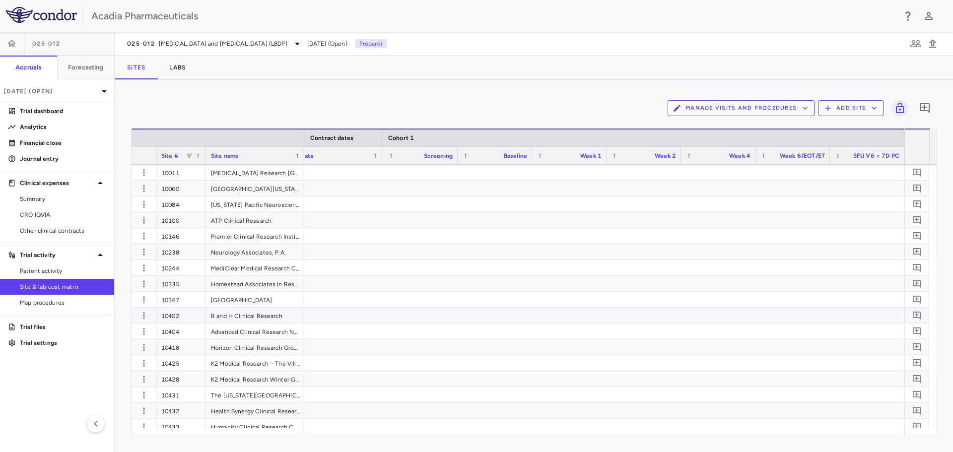
scroll to position [0, 1049]
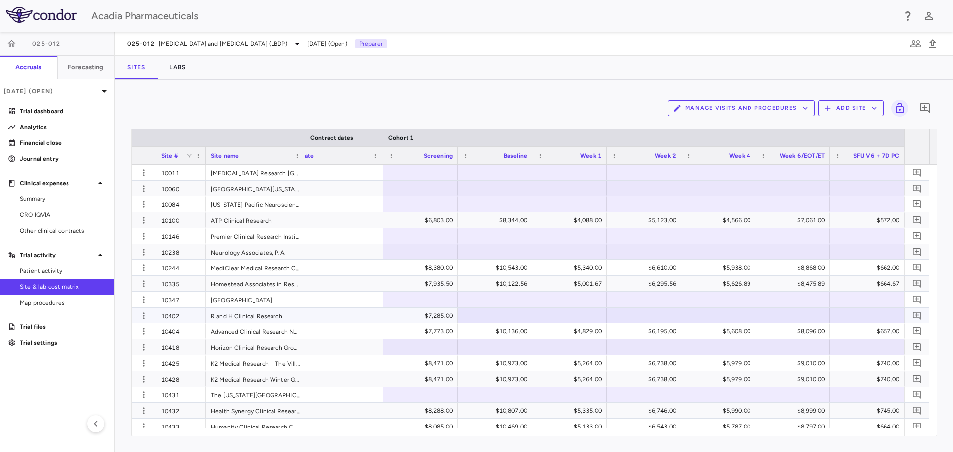
click at [479, 315] on div at bounding box center [495, 315] width 65 height 14
type input "****"
click at [582, 314] on div at bounding box center [569, 315] width 65 height 14
type input "****"
click at [653, 316] on div at bounding box center [643, 315] width 65 height 14
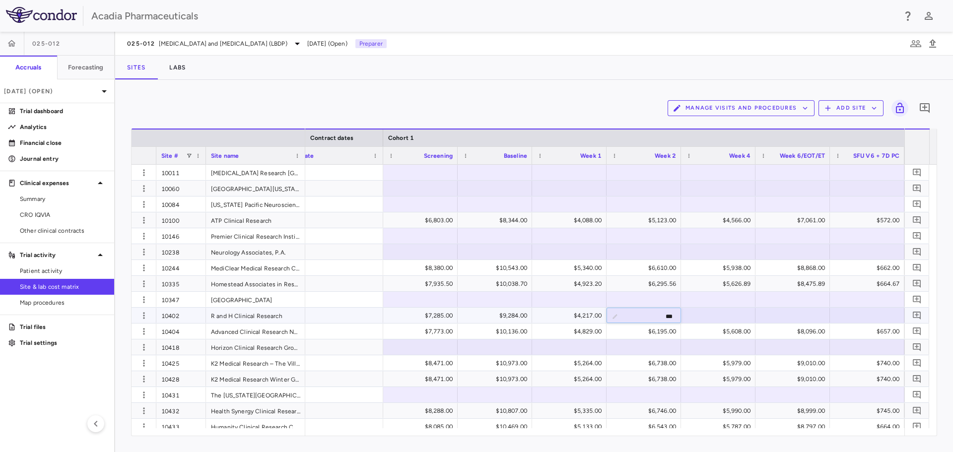
type input "****"
click at [740, 311] on div at bounding box center [718, 315] width 65 height 14
type input "****"
click at [780, 318] on div at bounding box center [792, 315] width 65 height 14
type input "****"
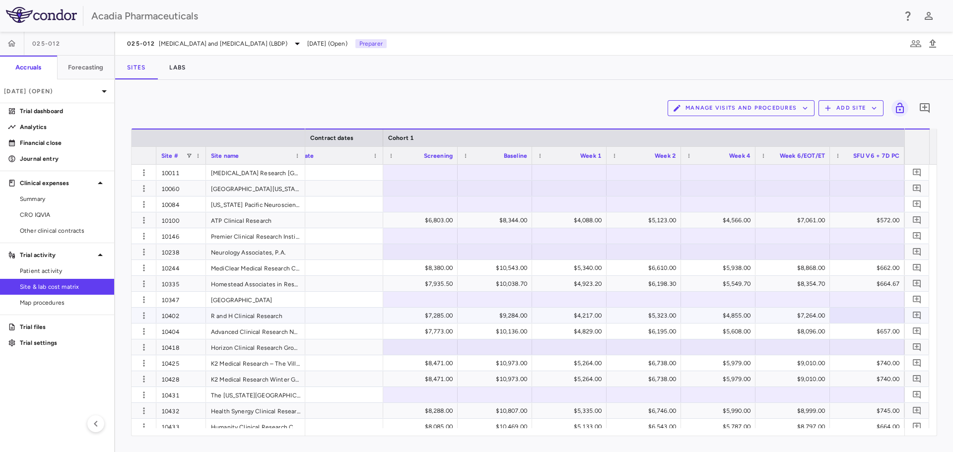
click at [857, 314] on div at bounding box center [867, 315] width 65 height 14
type input "***"
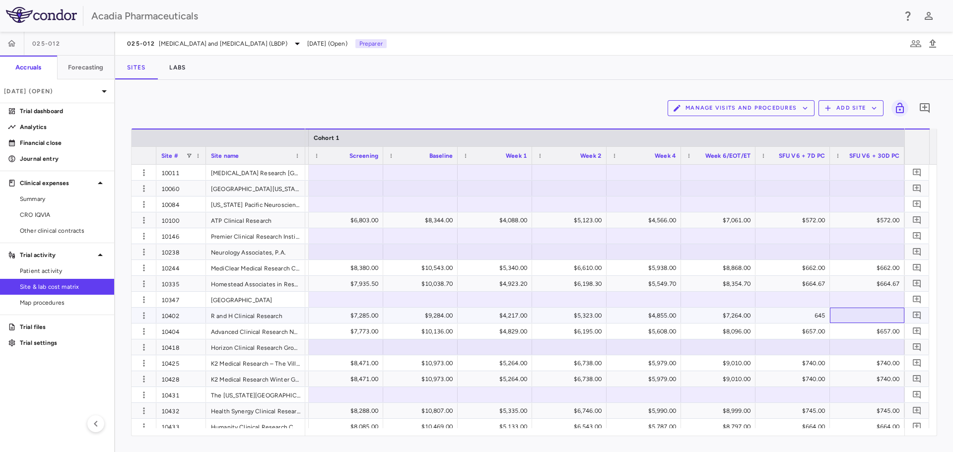
click at [869, 313] on div at bounding box center [867, 315] width 65 height 14
click at [880, 316] on div at bounding box center [867, 315] width 65 height 14
type input "***"
click at [880, 316] on div at bounding box center [867, 315] width 65 height 14
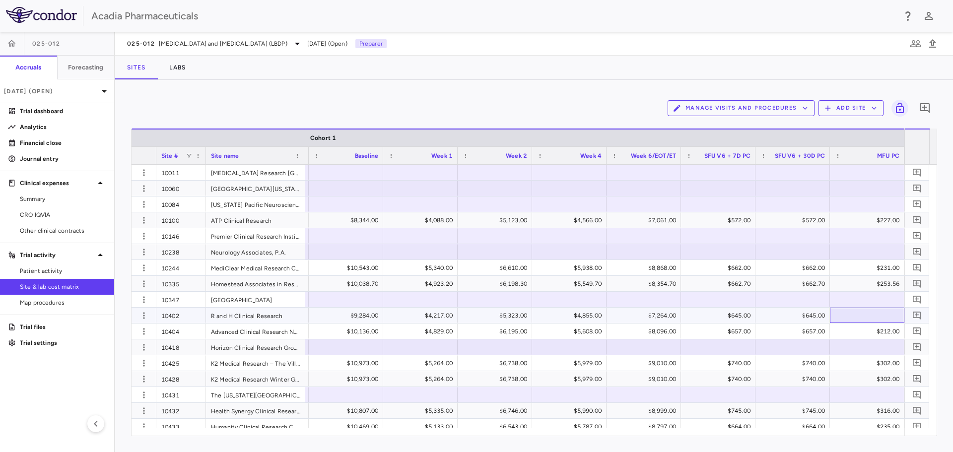
click at [880, 316] on div at bounding box center [867, 315] width 65 height 14
type input "***"
click at [880, 316] on div at bounding box center [867, 315] width 65 height 14
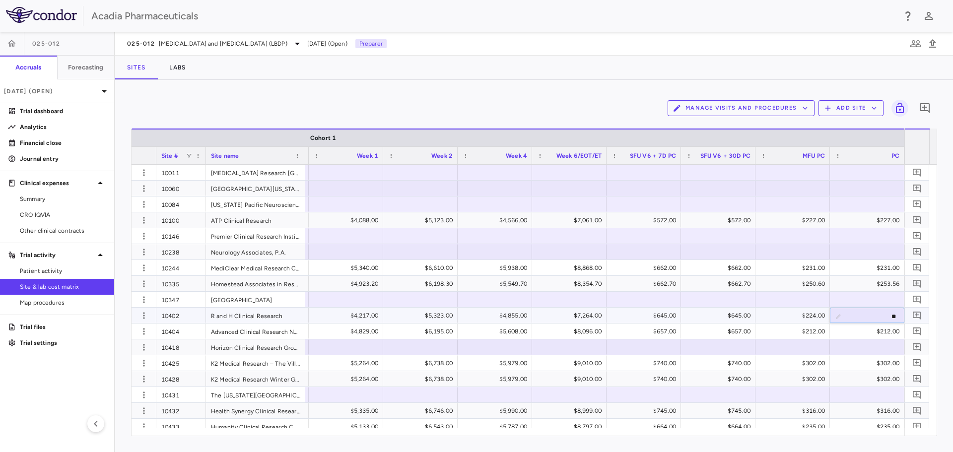
type input "***"
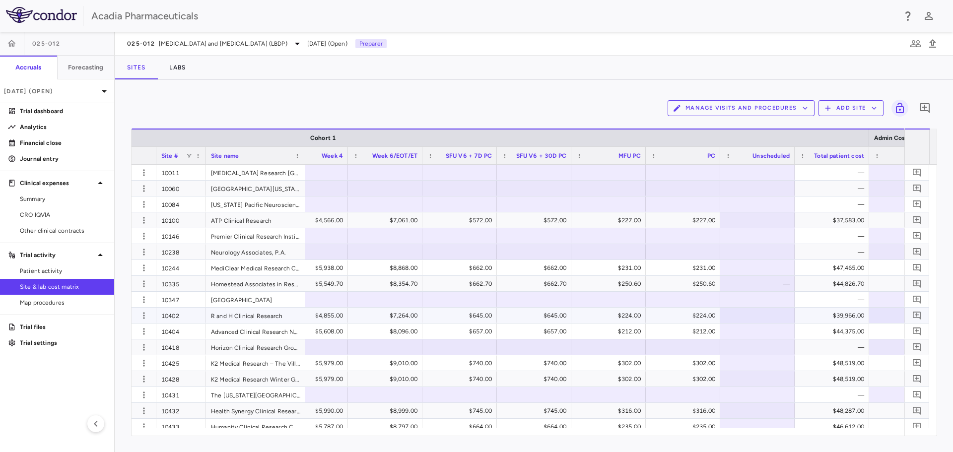
scroll to position [0, 0]
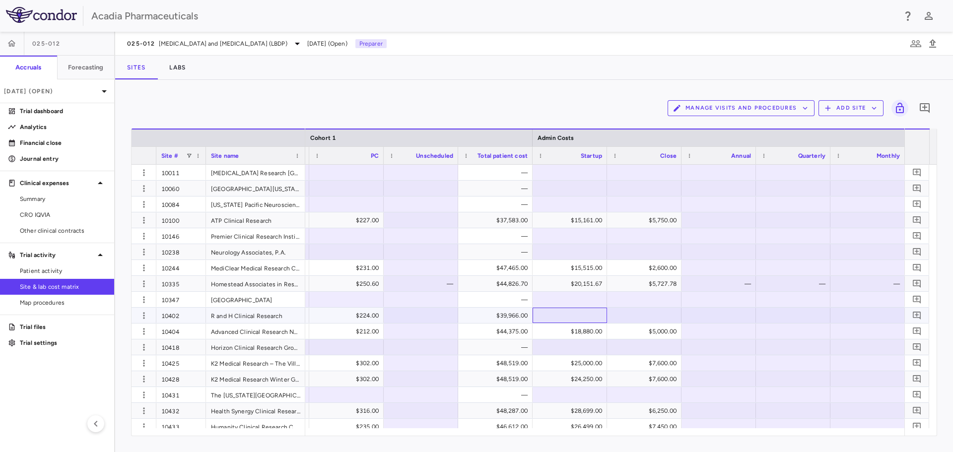
click at [568, 319] on div at bounding box center [569, 315] width 65 height 14
click at [562, 316] on input "number" at bounding box center [577, 316] width 59 height 16
type input "*****"
click at [583, 313] on div "$15,000.00" at bounding box center [571, 316] width 61 height 16
click at [581, 318] on input "*****" at bounding box center [577, 316] width 59 height 16
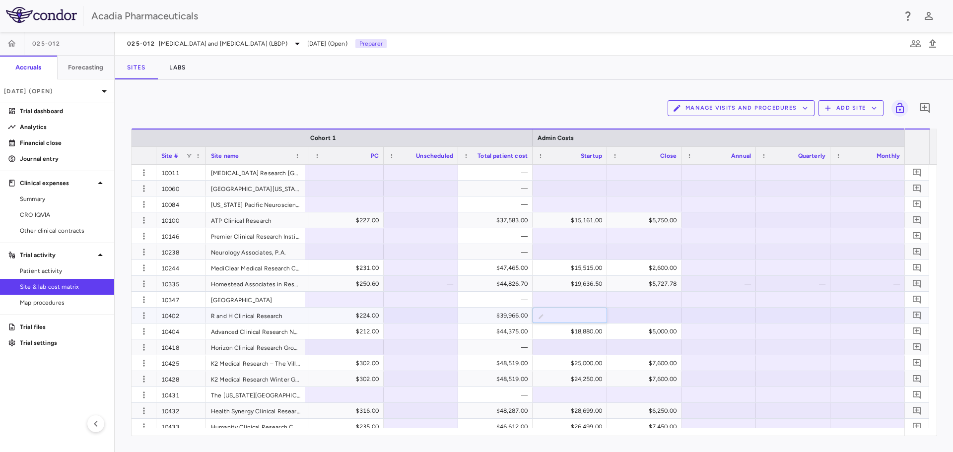
click at [581, 318] on input "*****" at bounding box center [577, 316] width 59 height 16
type input "*****"
click at [650, 312] on div at bounding box center [644, 315] width 65 height 14
type input "****"
click at [57, 233] on span "Other clinical contracts" at bounding box center [63, 230] width 86 height 9
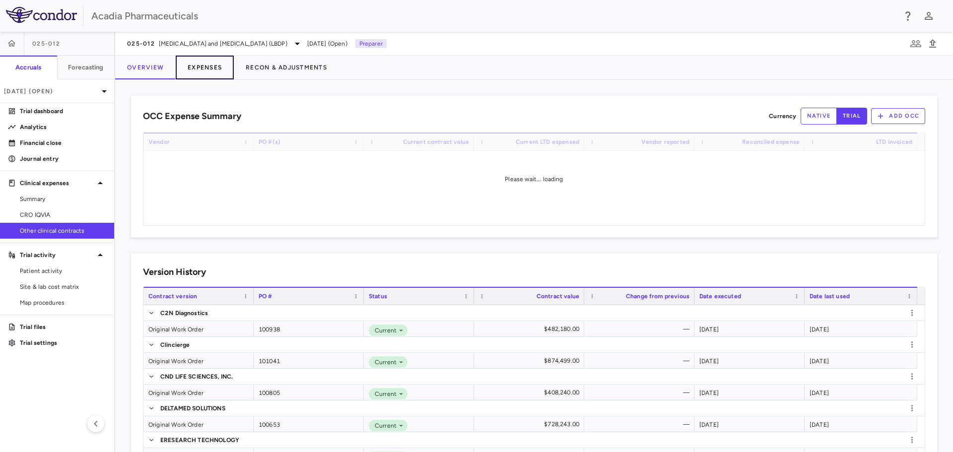
click at [196, 73] on button "Expenses" at bounding box center [205, 68] width 58 height 24
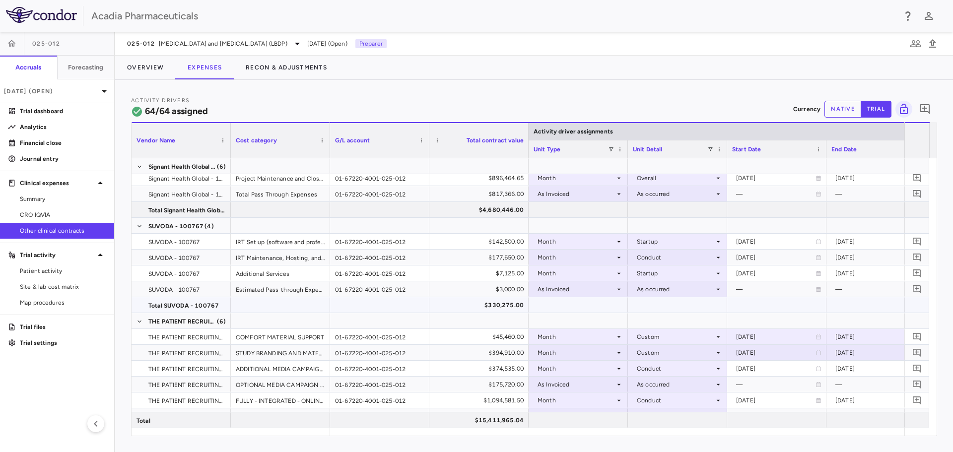
scroll to position [1340, 0]
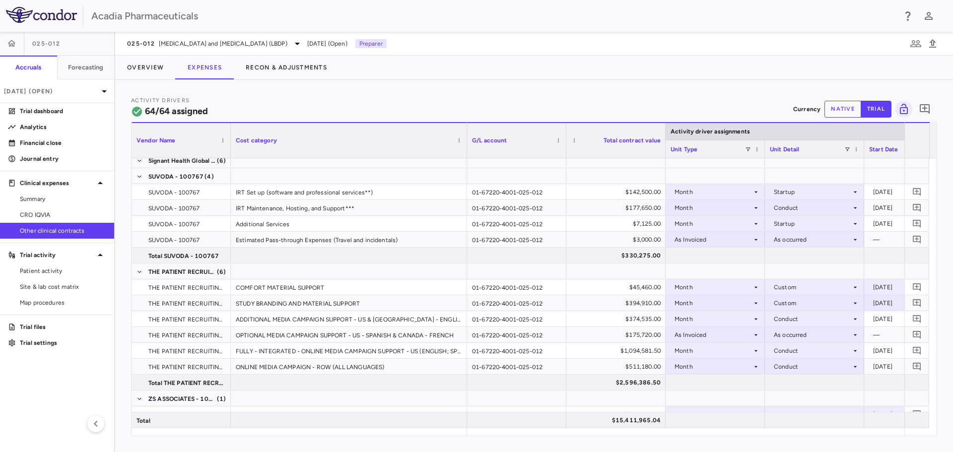
drag, startPoint x: 329, startPoint y: 147, endPoint x: 466, endPoint y: 225, distance: 157.6
click at [466, 225] on div "Vendor Name Cost category Activity driver assignments G/L account" at bounding box center [534, 279] width 805 height 314
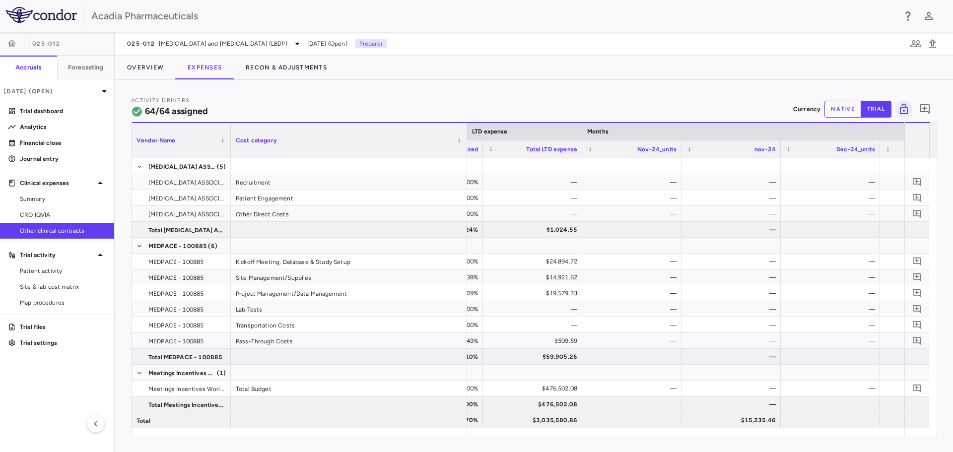
scroll to position [0, 1519]
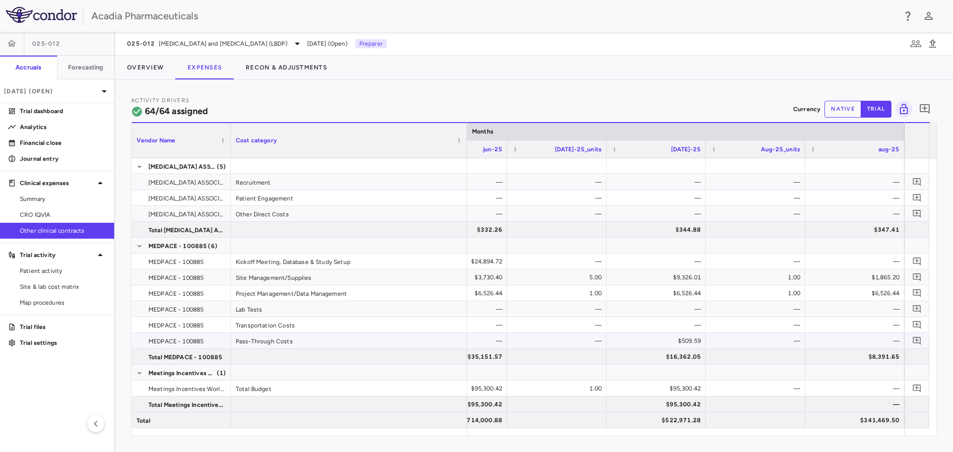
click at [869, 339] on div "—" at bounding box center [856, 341] width 85 height 16
click at [839, 105] on button "native" at bounding box center [842, 109] width 37 height 17
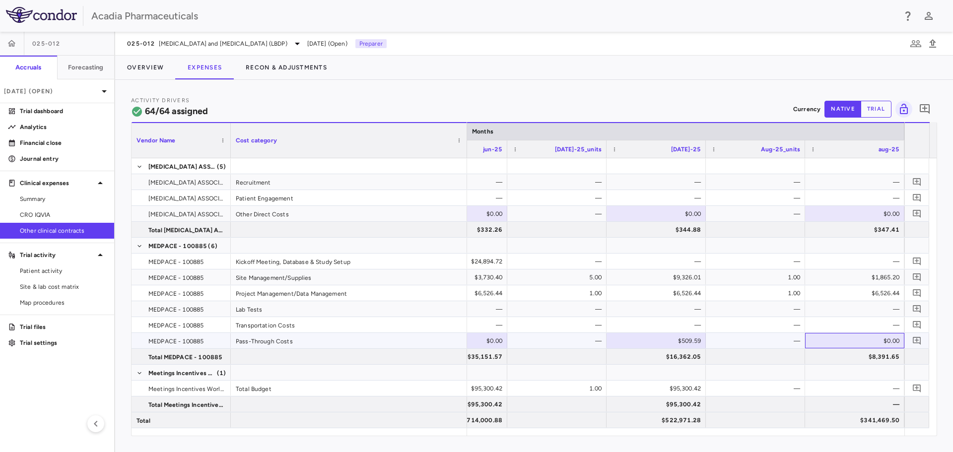
click at [880, 333] on div "$0.00" at bounding box center [854, 340] width 99 height 15
type input "*******"
click at [918, 339] on icon "Add comment" at bounding box center [916, 340] width 9 height 9
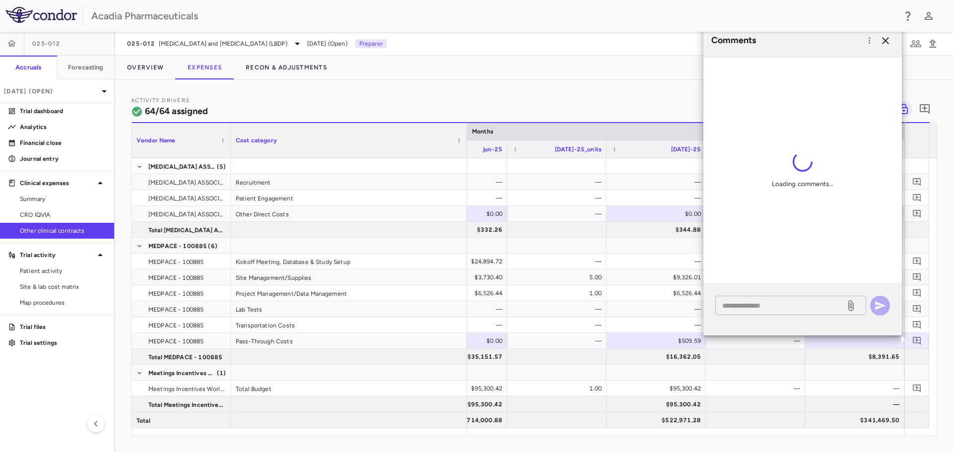
click at [805, 310] on textarea at bounding box center [780, 305] width 116 height 11
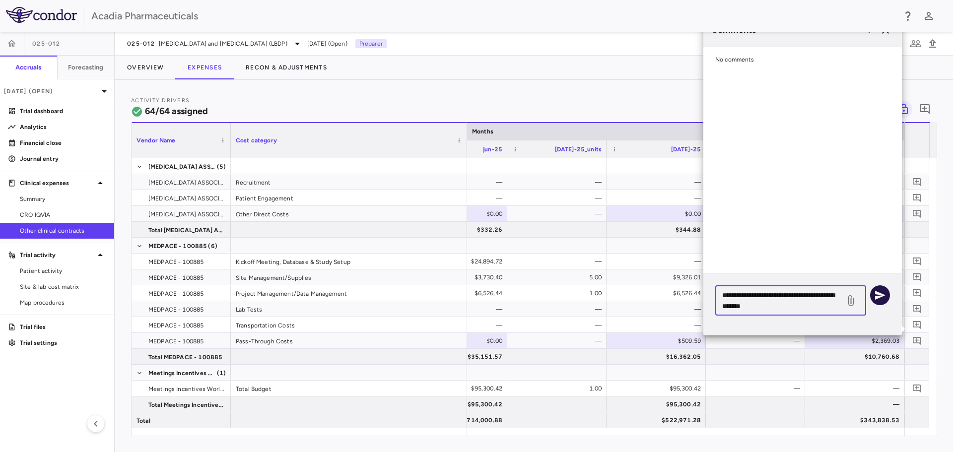
type textarea "**********"
click at [880, 300] on icon "button" at bounding box center [880, 295] width 12 height 12
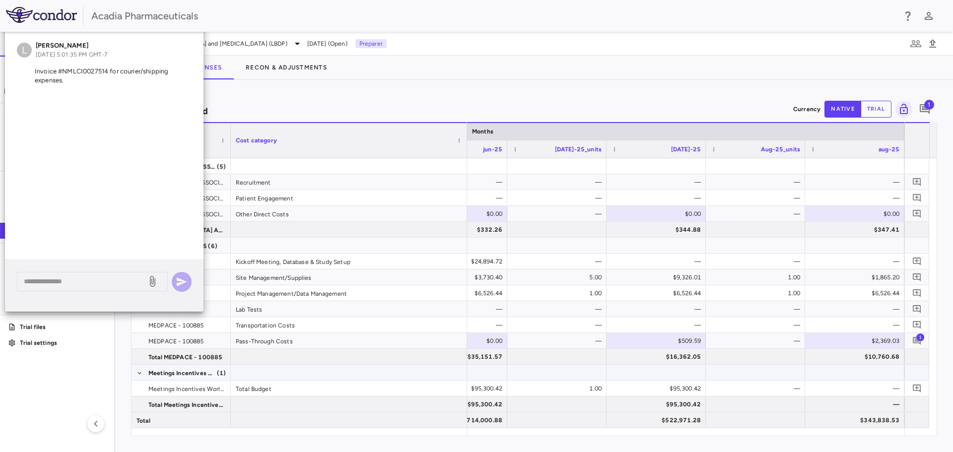
scroll to position [844, 0]
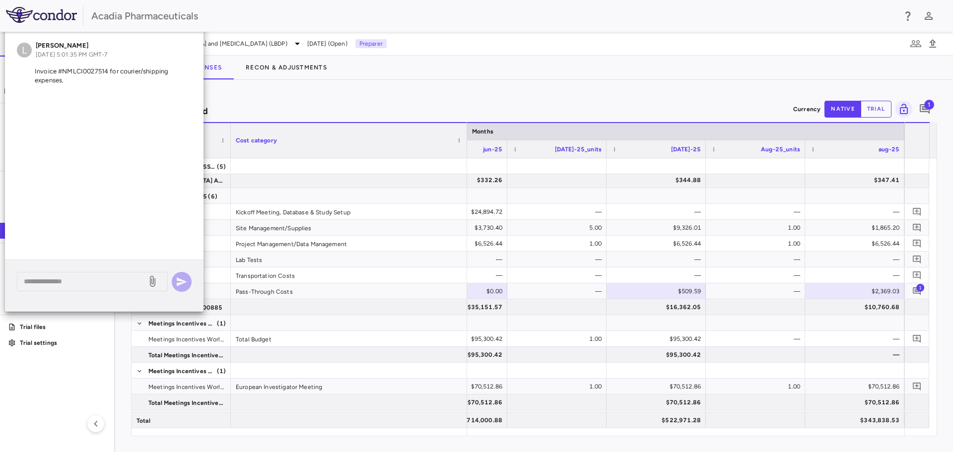
click at [347, 99] on div "Activity Drivers 64/64 assigned Currency native trial 1" at bounding box center [534, 109] width 806 height 26
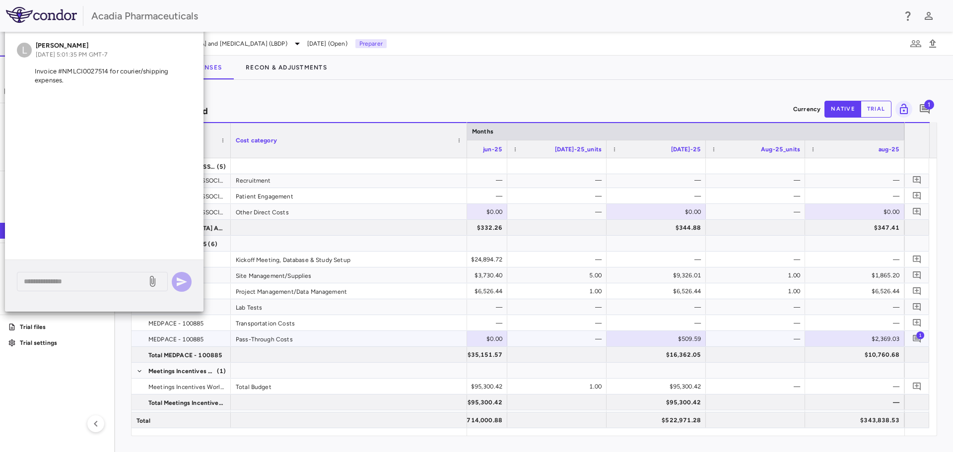
scroll to position [794, 0]
click at [193, 68] on div "L [PERSON_NAME] [DATE] 5:01:35 PM GMT-7 Invoice #NMLCI0027514 for courier/shipp…" at bounding box center [104, 65] width 199 height 64
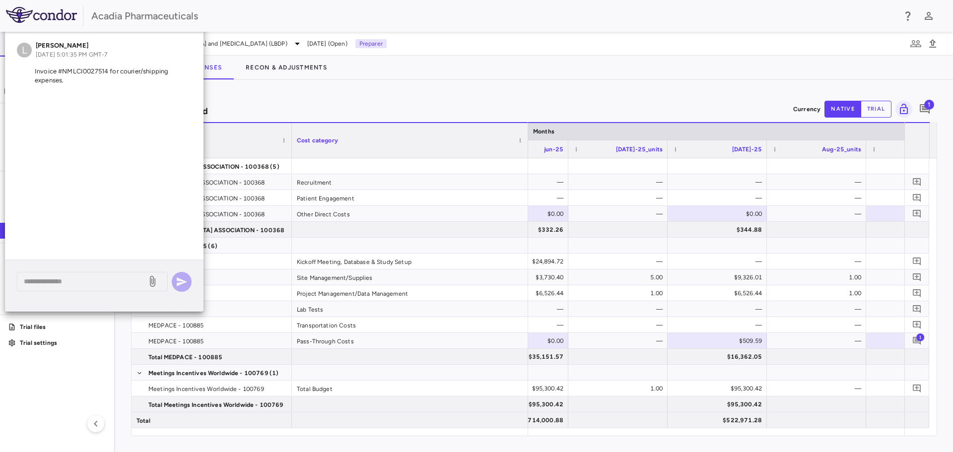
drag, startPoint x: 230, startPoint y: 150, endPoint x: 291, endPoint y: 146, distance: 61.1
click at [291, 146] on div at bounding box center [291, 140] width 4 height 35
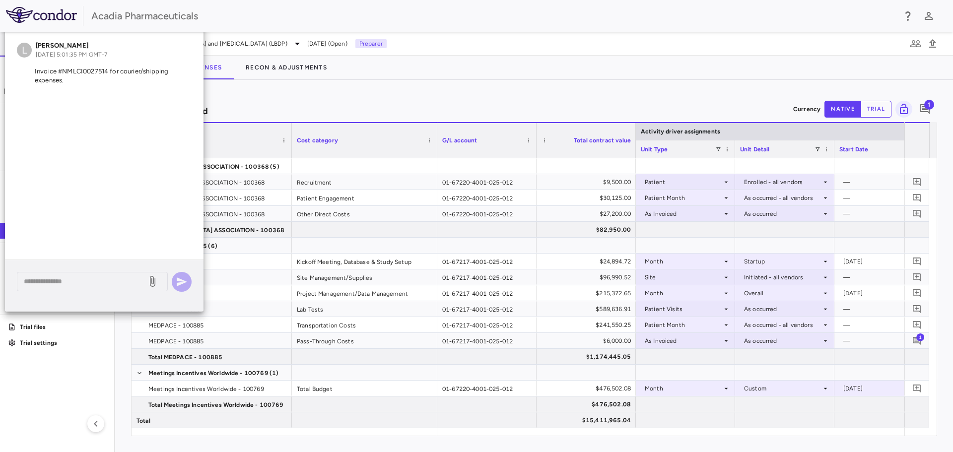
drag, startPoint x: 526, startPoint y: 151, endPoint x: 436, endPoint y: 157, distance: 90.0
click at [436, 157] on div at bounding box center [437, 140] width 4 height 35
click at [337, 86] on div "Activity Drivers 64/64 assigned Currency native trial 1 Press ENTER to sort. Pr…" at bounding box center [534, 266] width 838 height 372
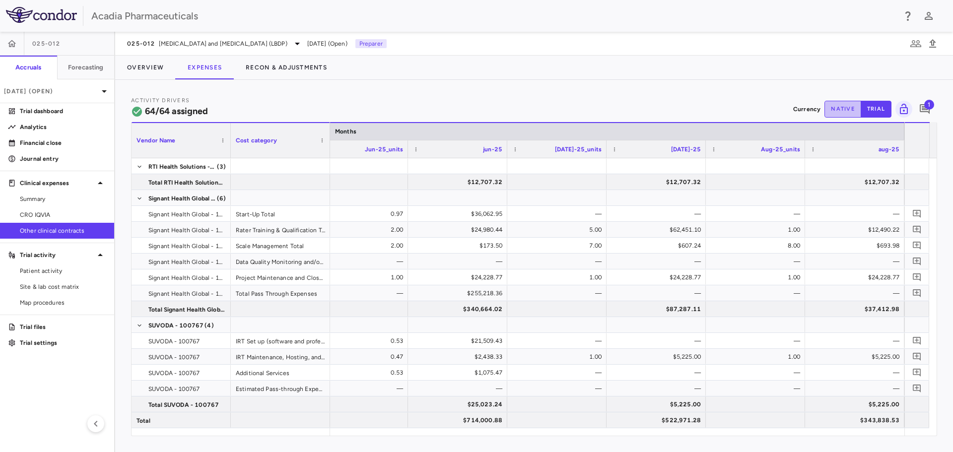
click at [849, 109] on button "native" at bounding box center [842, 109] width 37 height 17
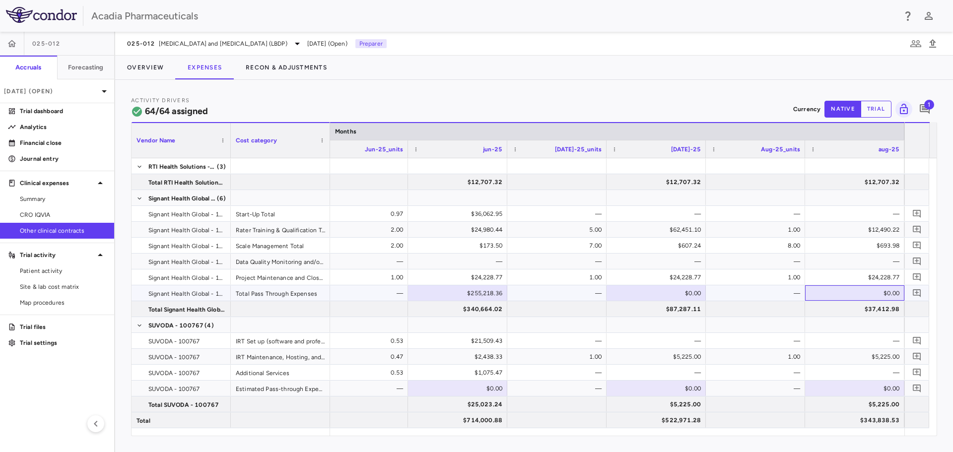
click at [875, 289] on div "$0.00" at bounding box center [856, 293] width 85 height 16
type input "********"
click at [919, 292] on icon "Add comment" at bounding box center [916, 292] width 9 height 9
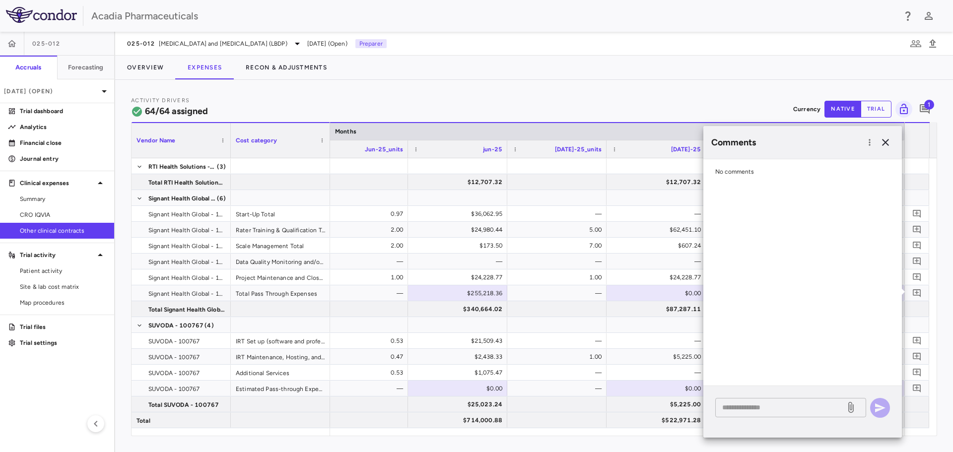
click at [761, 408] on textarea at bounding box center [780, 407] width 116 height 11
click at [815, 407] on textarea "**********" at bounding box center [780, 407] width 116 height 11
type textarea "**********"
click at [872, 404] on button "button" at bounding box center [880, 408] width 20 height 20
click at [884, 144] on icon "button" at bounding box center [885, 142] width 7 height 7
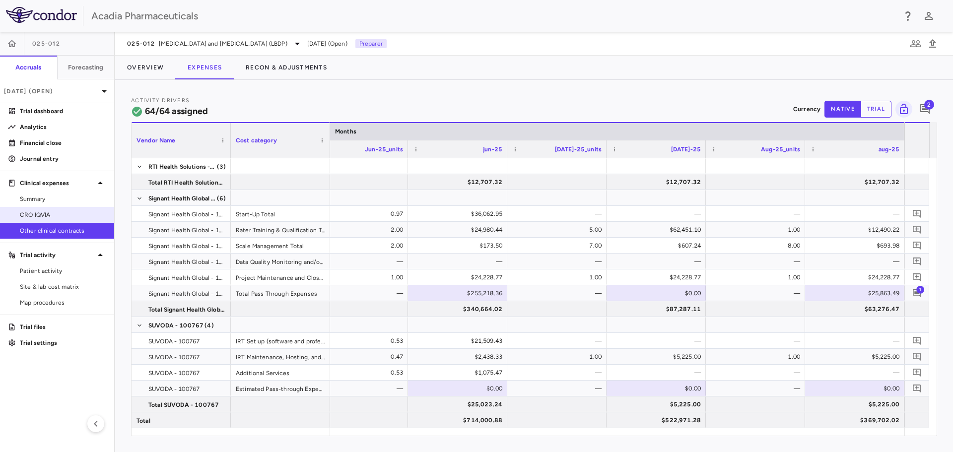
click at [31, 218] on span "CRO IQVIA" at bounding box center [63, 214] width 86 height 9
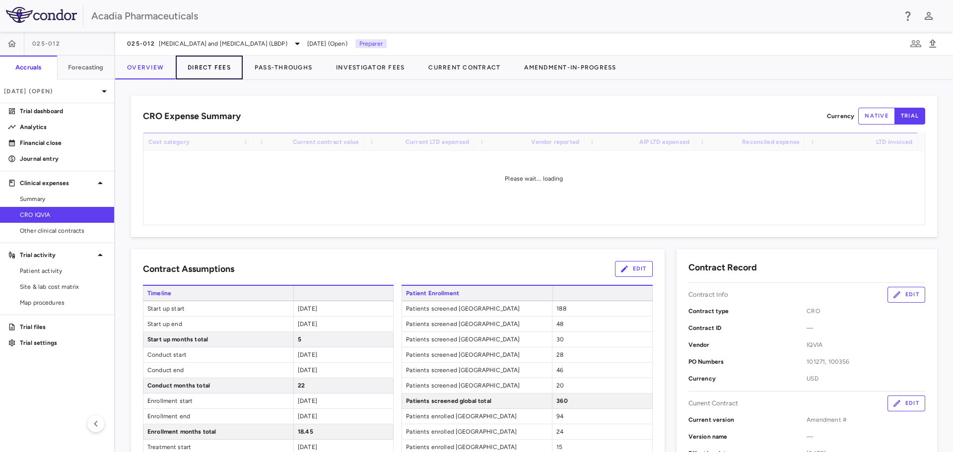
click at [229, 65] on button "Direct Fees" at bounding box center [209, 68] width 67 height 24
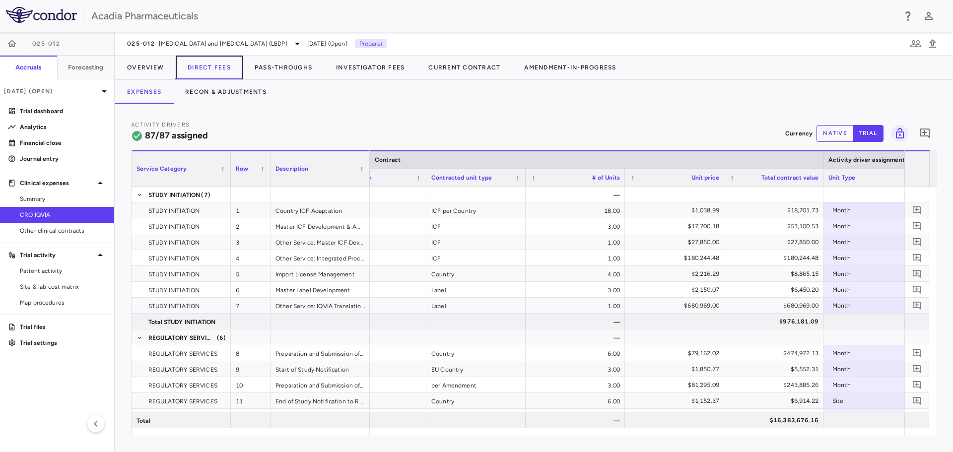
scroll to position [0, 147]
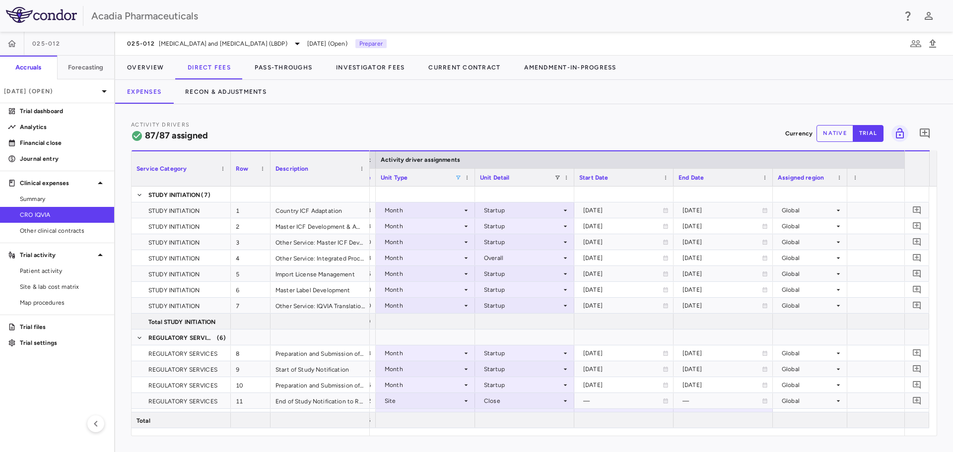
click at [458, 180] on span at bounding box center [458, 178] width 6 height 6
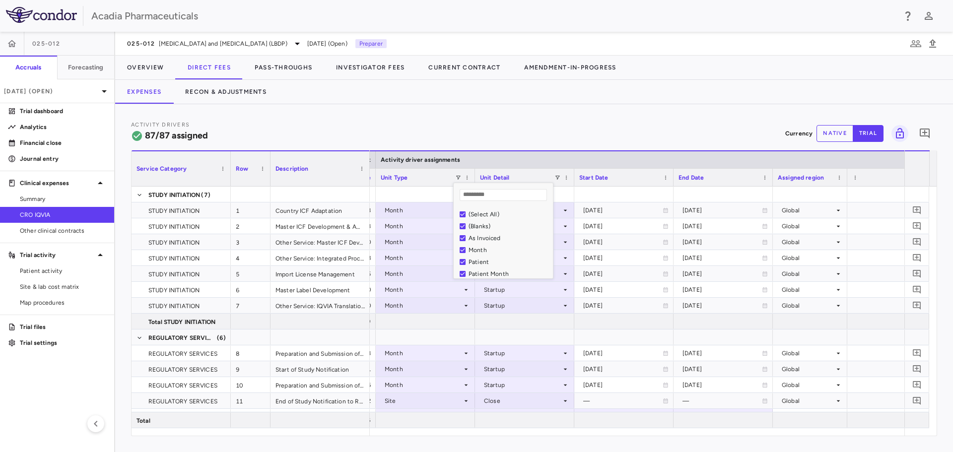
click at [478, 211] on div "(Select All)" at bounding box center [508, 214] width 81 height 7
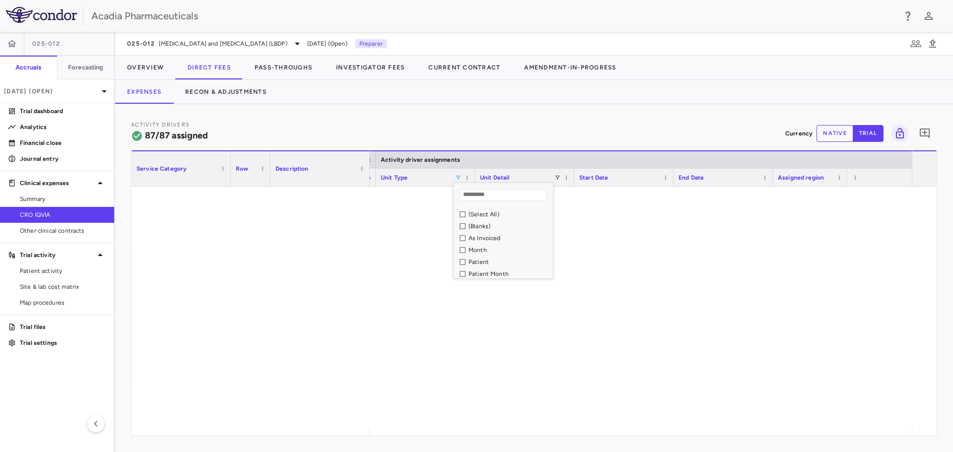
click at [489, 242] on div "As Invoiced" at bounding box center [506, 238] width 93 height 12
click at [484, 238] on div "As Invoiced" at bounding box center [508, 238] width 81 height 7
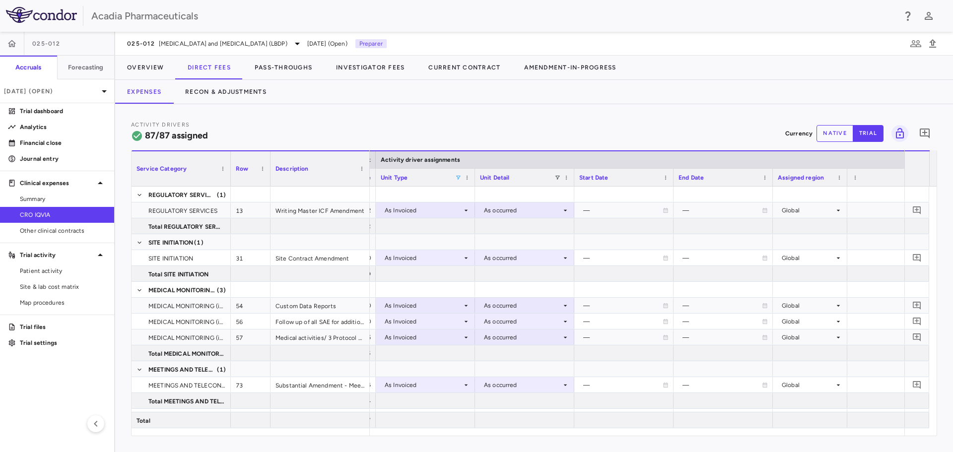
click at [426, 129] on div "Activity Drivers 87/87 assigned Currency native trial 0" at bounding box center [534, 133] width 806 height 26
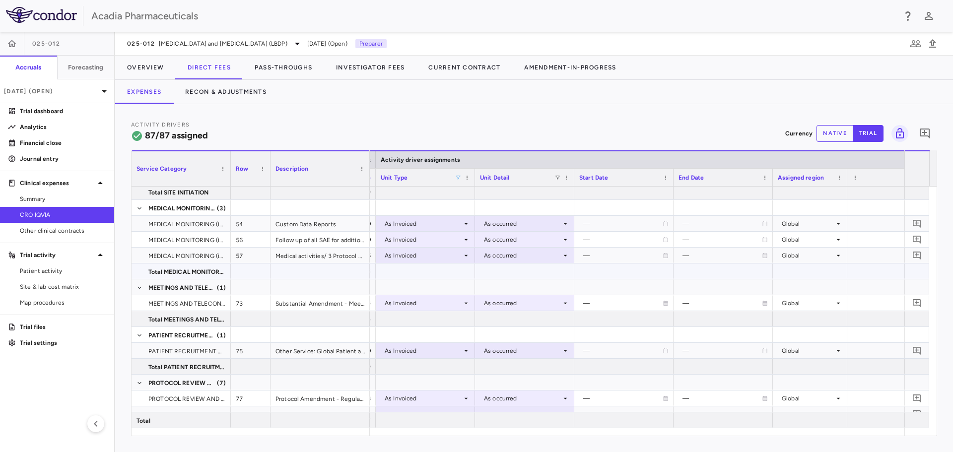
scroll to position [0, 0]
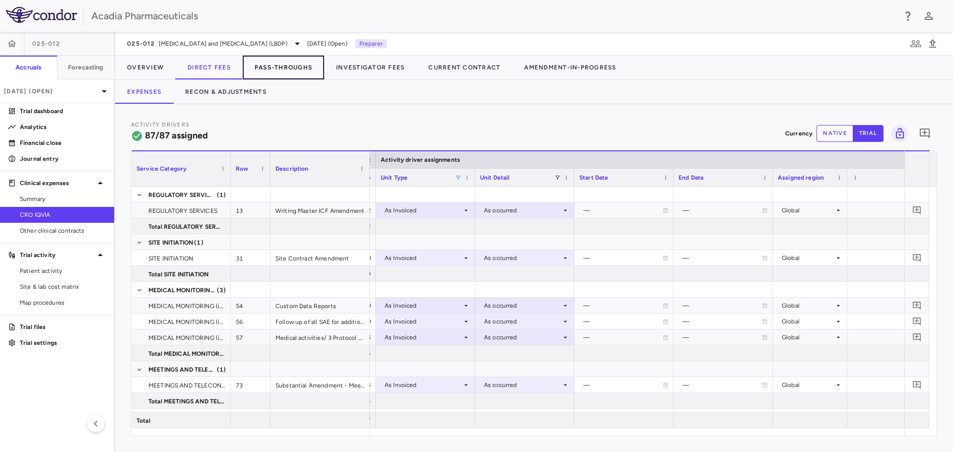
click at [277, 66] on button "Pass-Throughs" at bounding box center [283, 68] width 81 height 24
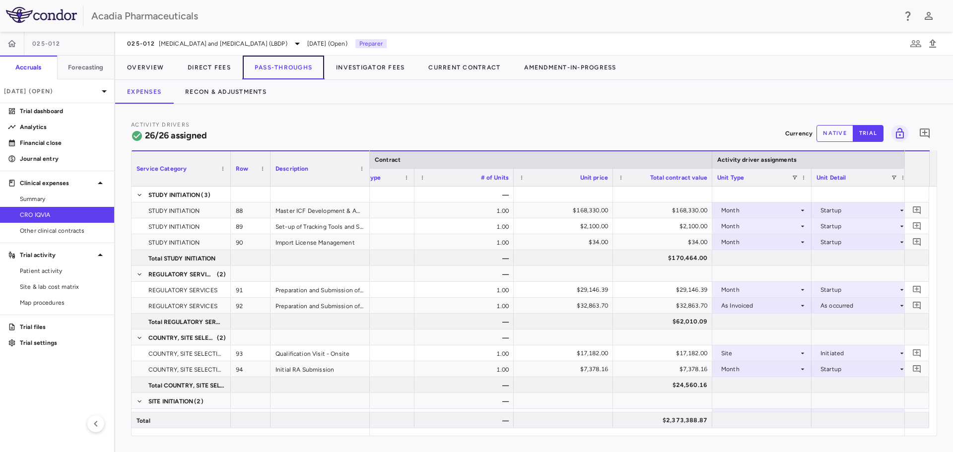
scroll to position [0, 274]
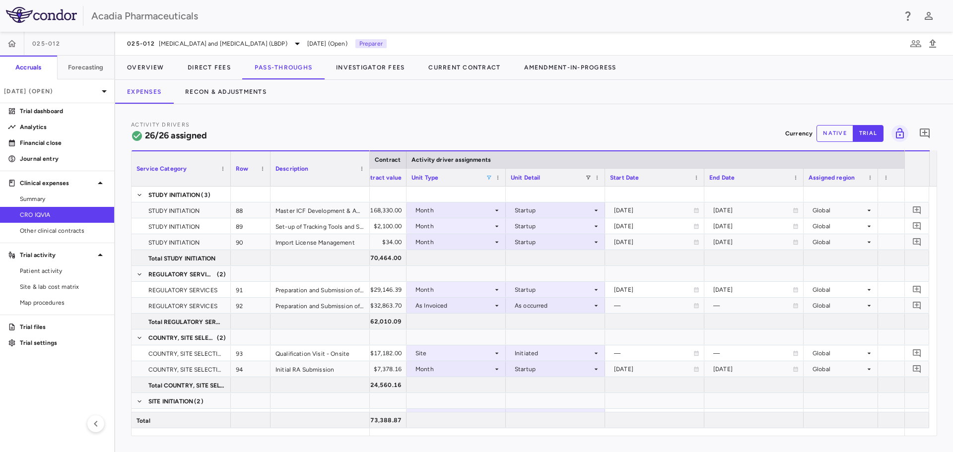
click at [490, 177] on span at bounding box center [489, 178] width 6 height 6
click at [514, 215] on div "(Select All)" at bounding box center [539, 214] width 81 height 7
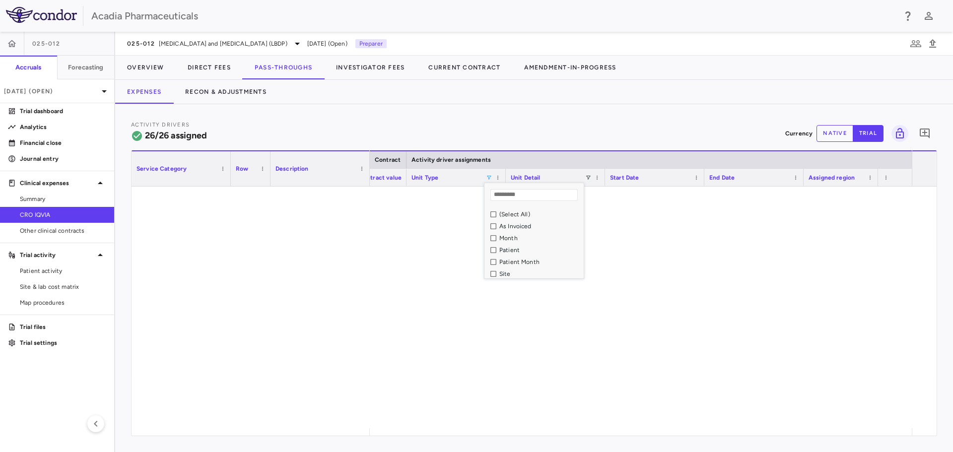
click at [514, 225] on div "As Invoiced" at bounding box center [539, 226] width 81 height 7
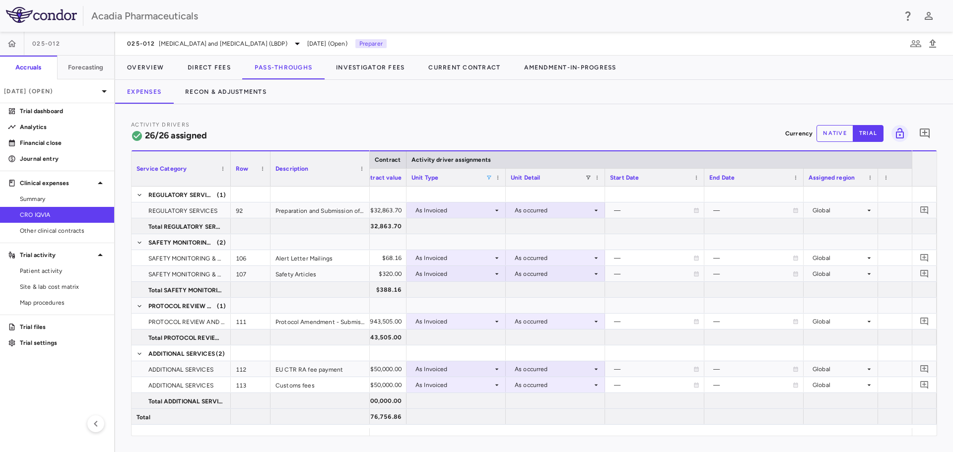
click at [533, 131] on div "Activity Drivers 26/26 assigned Currency native trial 0" at bounding box center [534, 133] width 806 height 26
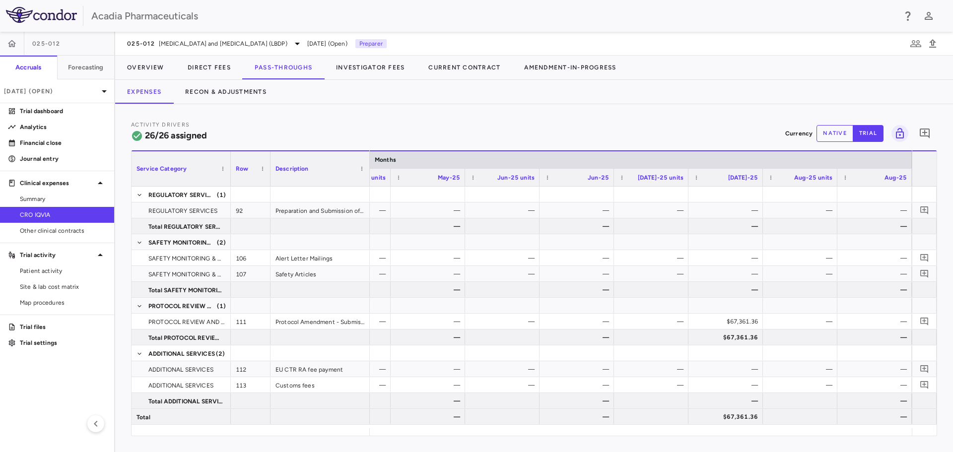
click at [844, 133] on button "native" at bounding box center [834, 133] width 37 height 17
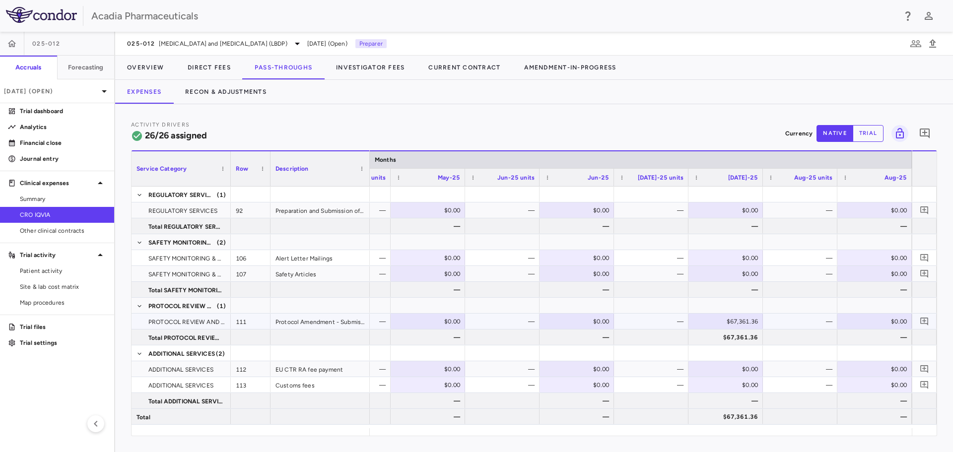
click at [875, 321] on div "$0.00" at bounding box center [876, 322] width 61 height 16
type input "********"
click at [873, 352] on div at bounding box center [874, 353] width 65 height 14
click at [925, 322] on icon "Add comment" at bounding box center [924, 321] width 9 height 9
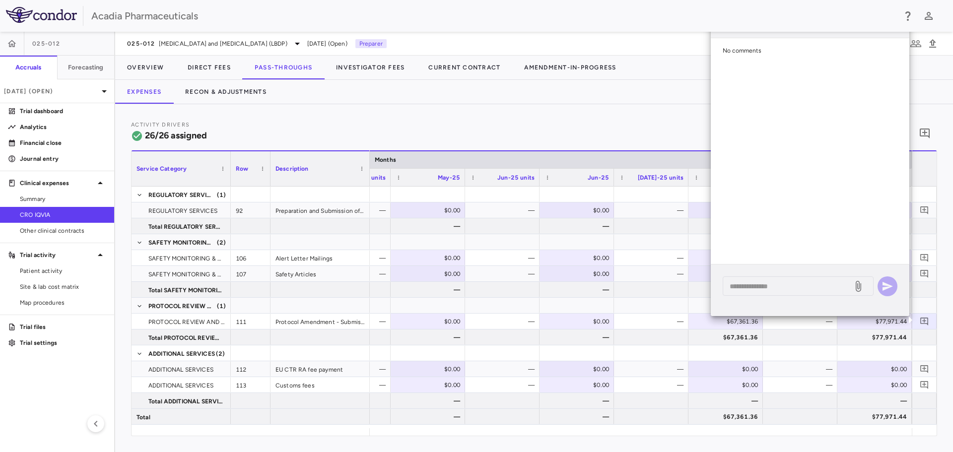
click at [698, 106] on div "Activity Drivers 26/26 assigned Currency native trial 0 Press ENTER to sort. Pr…" at bounding box center [534, 278] width 838 height 348
click at [654, 94] on div "Expenses Recon & Adjustments" at bounding box center [534, 92] width 838 height 24
click at [650, 108] on div "Activity Drivers 26/26 assigned Currency native trial 0 Press ENTER to sort. Pr…" at bounding box center [534, 278] width 838 height 348
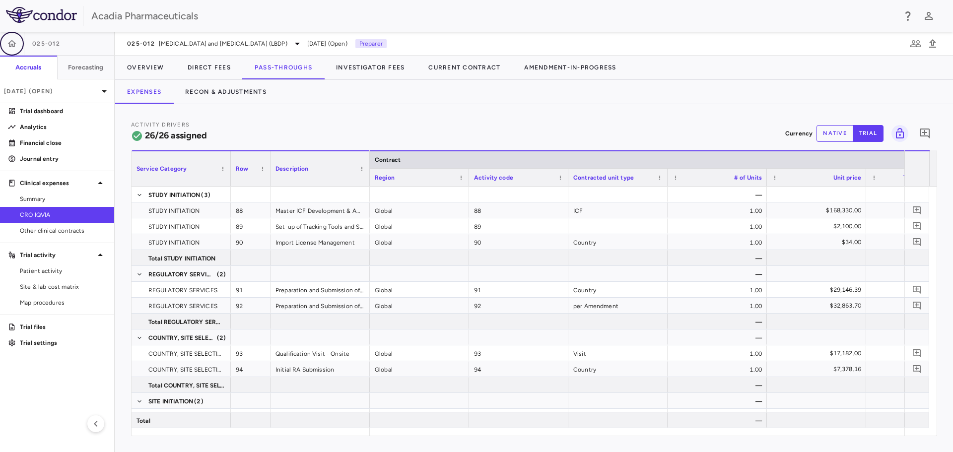
click at [17, 46] on button "button" at bounding box center [12, 44] width 24 height 24
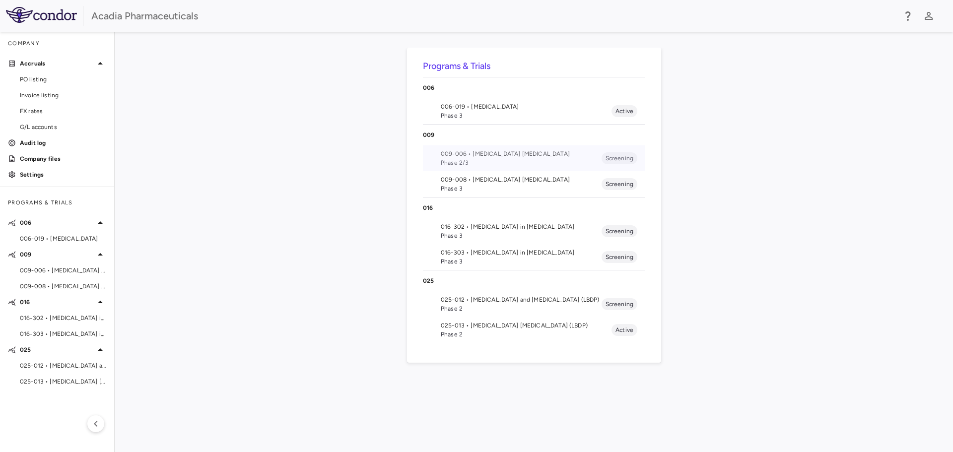
click at [488, 159] on span "Phase 2/3" at bounding box center [521, 162] width 161 height 9
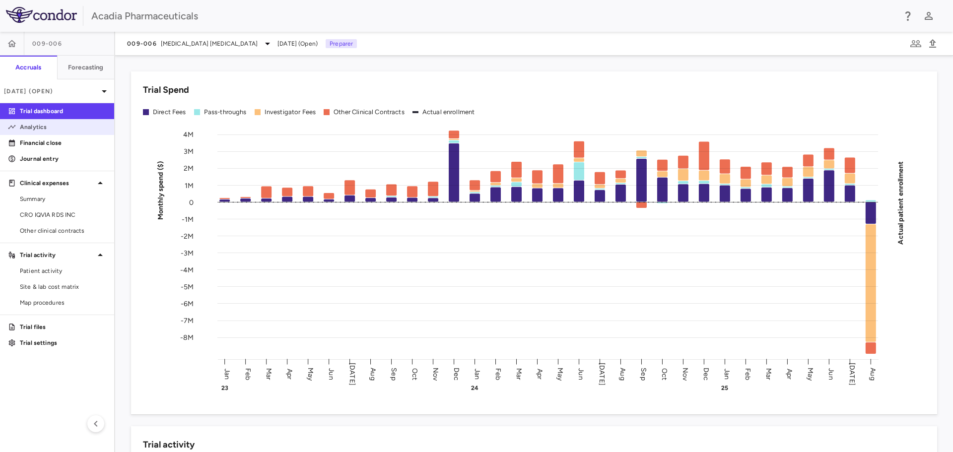
click at [48, 130] on p "Analytics" at bounding box center [63, 127] width 86 height 9
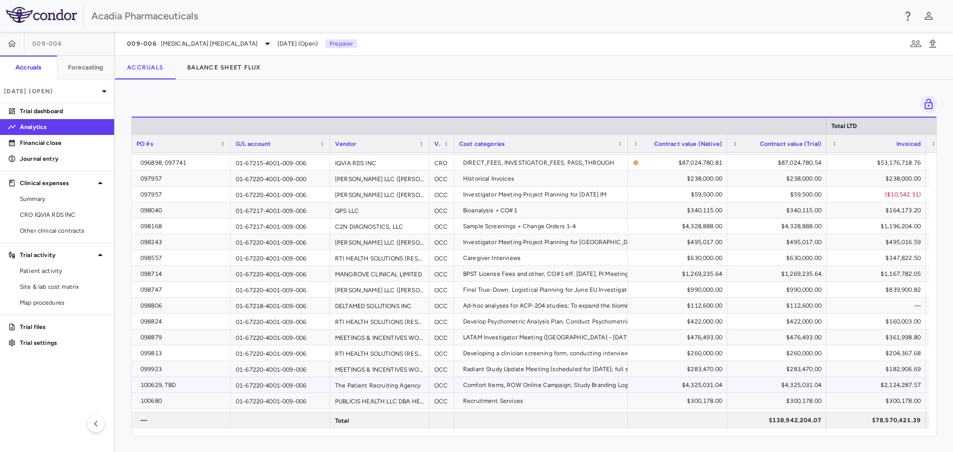
scroll to position [249, 0]
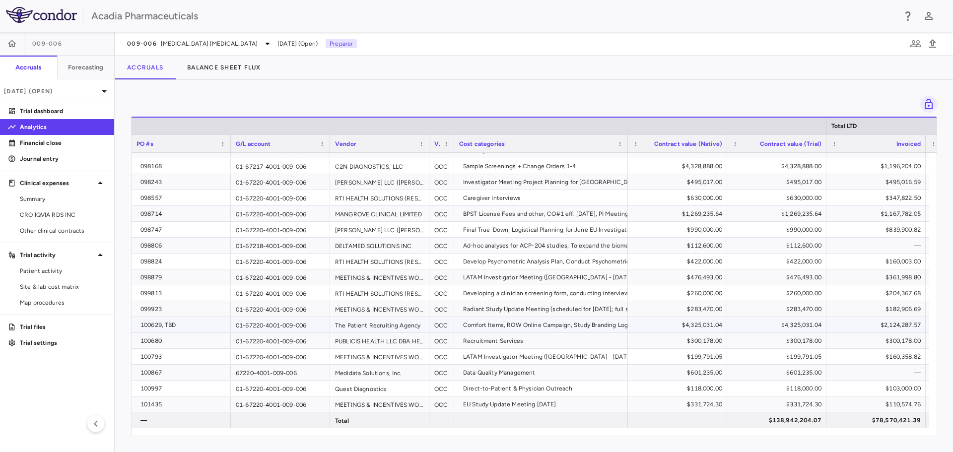
click at [408, 323] on div "The Patient Recruiting Agency" at bounding box center [379, 324] width 99 height 15
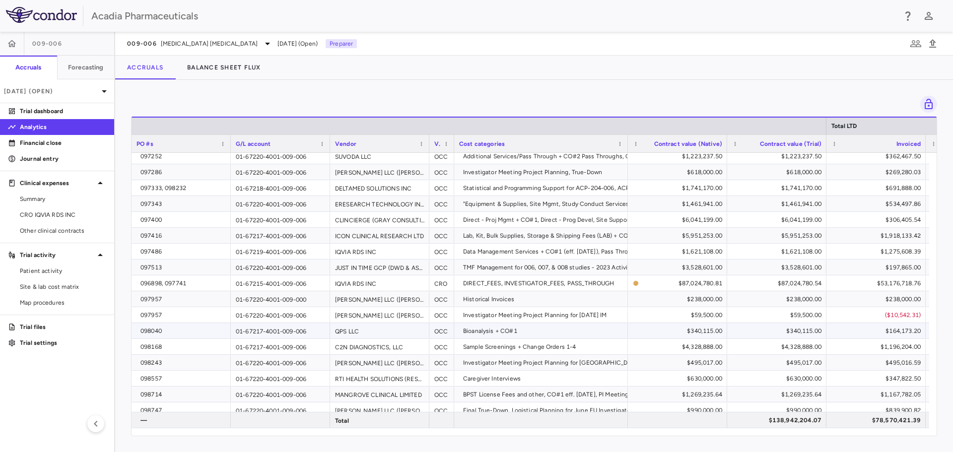
scroll to position [0, 0]
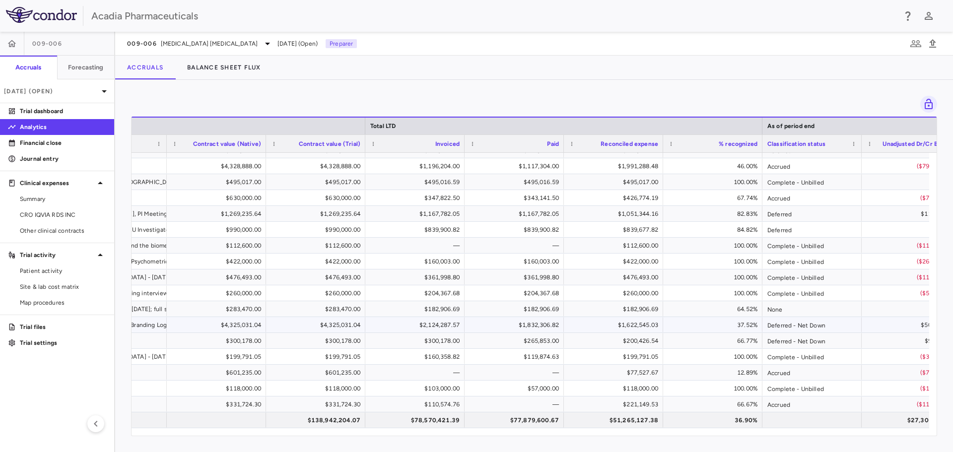
click at [441, 332] on div "Comfort Items, ROW Online Campaign, Study Branding Logo & Material, TV/Streamin…" at bounding box center [613, 325] width 1886 height 16
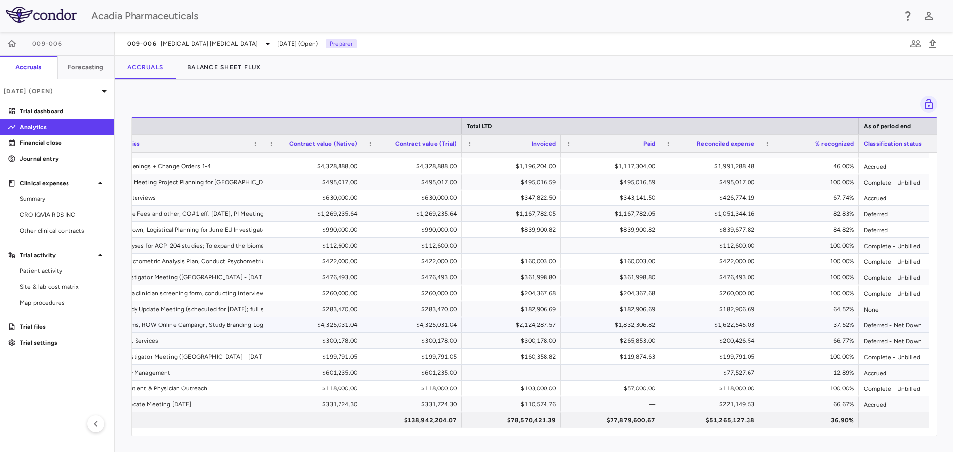
click at [546, 325] on div "$2,124,287.57" at bounding box center [512, 325] width 85 height 16
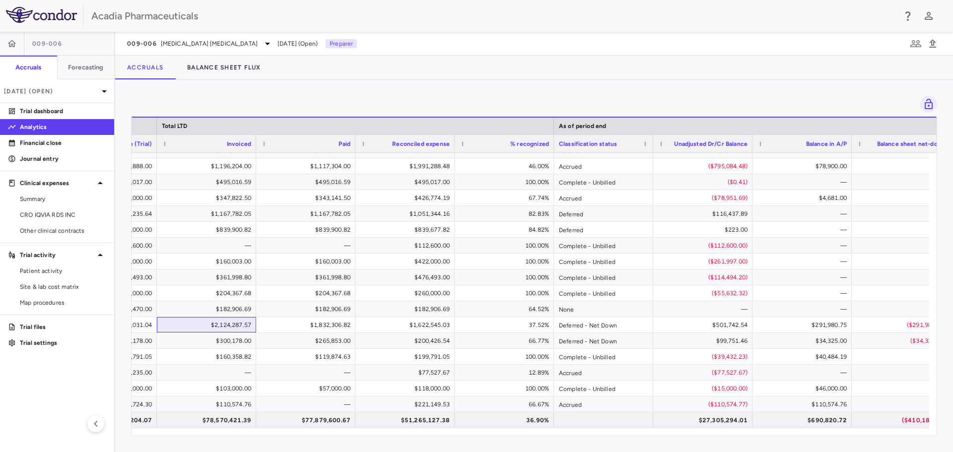
scroll to position [0, 703]
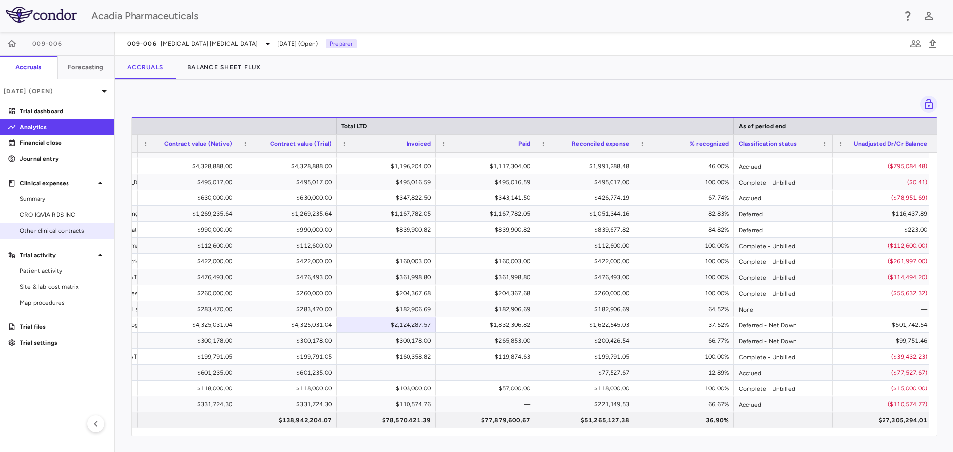
click at [68, 231] on span "Other clinical contracts" at bounding box center [63, 230] width 86 height 9
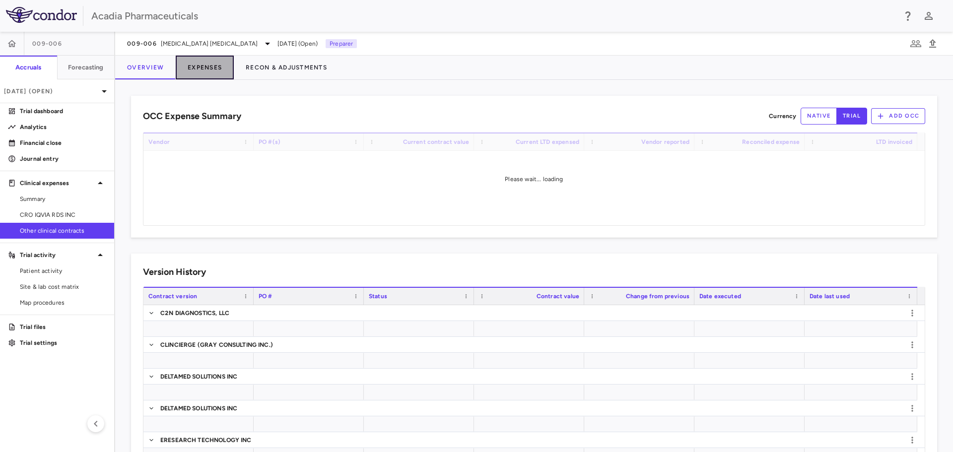
click at [206, 76] on button "Expenses" at bounding box center [205, 68] width 58 height 24
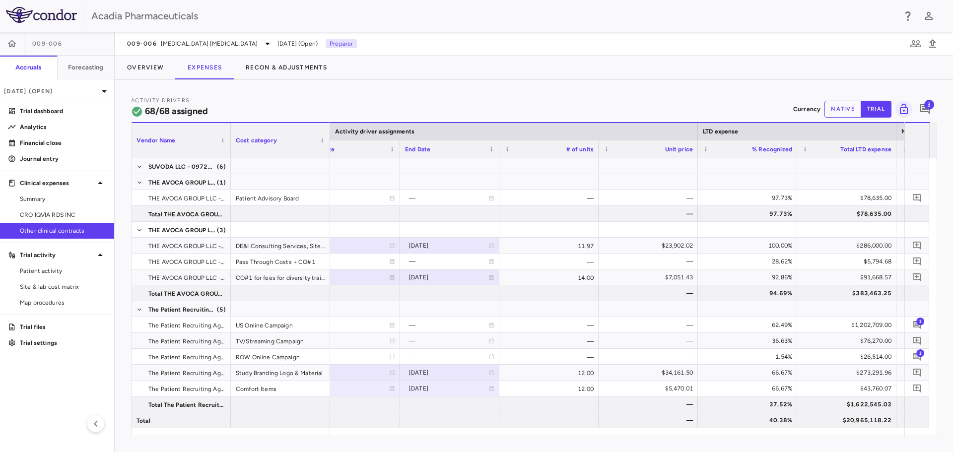
scroll to position [0, 394]
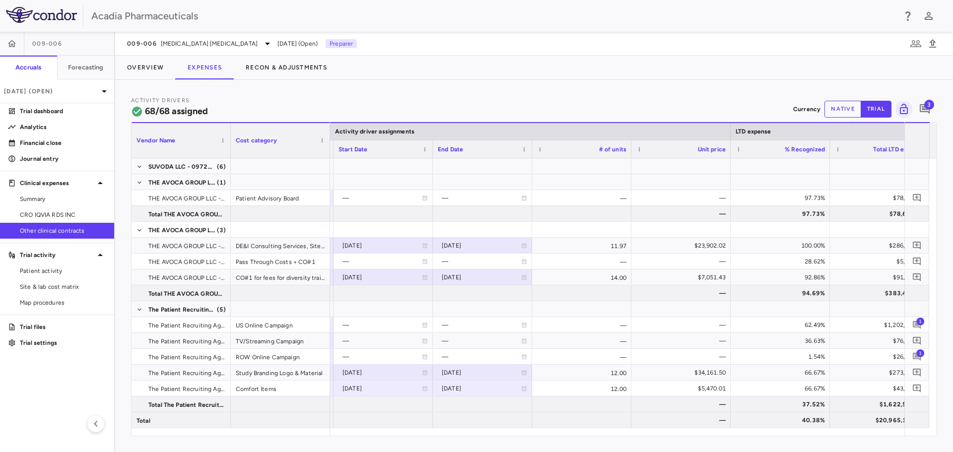
drag, startPoint x: 386, startPoint y: 436, endPoint x: 395, endPoint y: 434, distance: 9.1
click at [395, 434] on div "Vendor Name Drag here to set column labels Vendor Name Cost category Activity d…" at bounding box center [534, 279] width 806 height 314
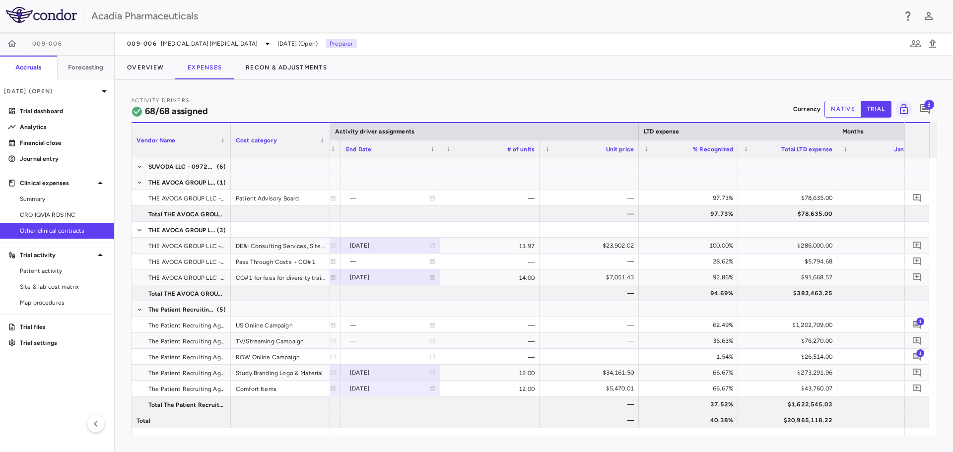
scroll to position [0, 544]
